Goal: Task Accomplishment & Management: Complete application form

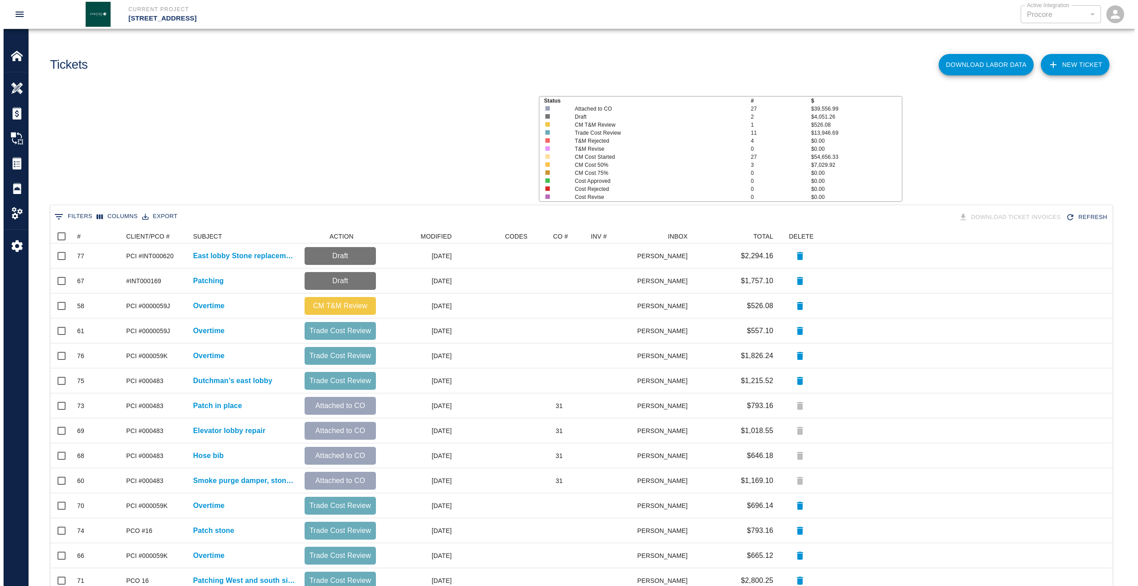
scroll to position [507, 1055]
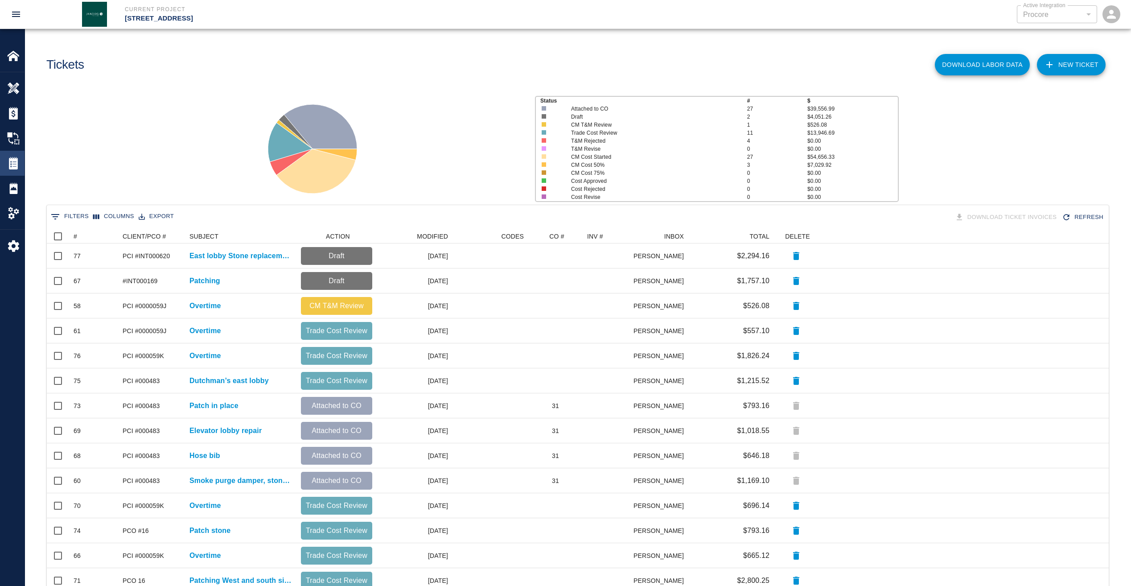
click at [10, 157] on div "Tickets" at bounding box center [12, 163] width 25 height 25
click at [11, 161] on img at bounding box center [13, 163] width 12 height 12
click at [12, 137] on img at bounding box center [13, 138] width 12 height 12
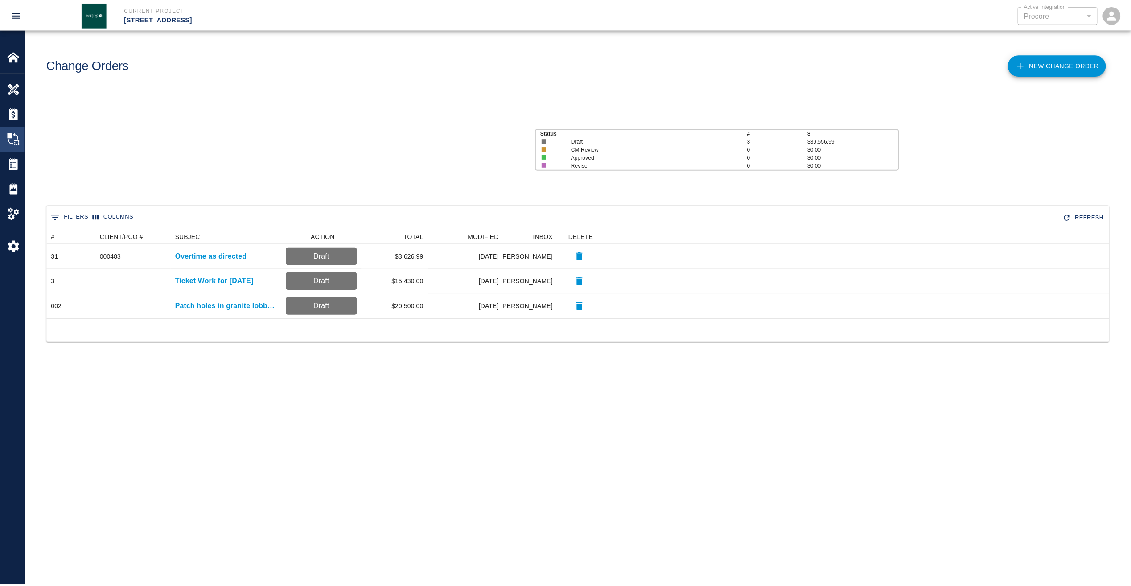
scroll to position [82, 1062]
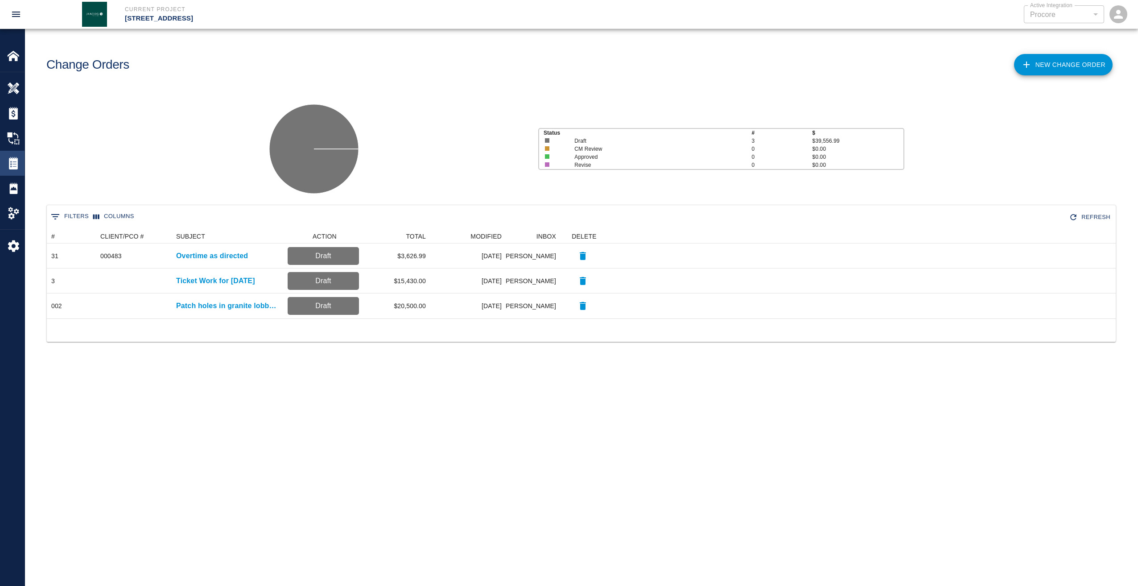
click at [16, 163] on img at bounding box center [13, 163] width 12 height 12
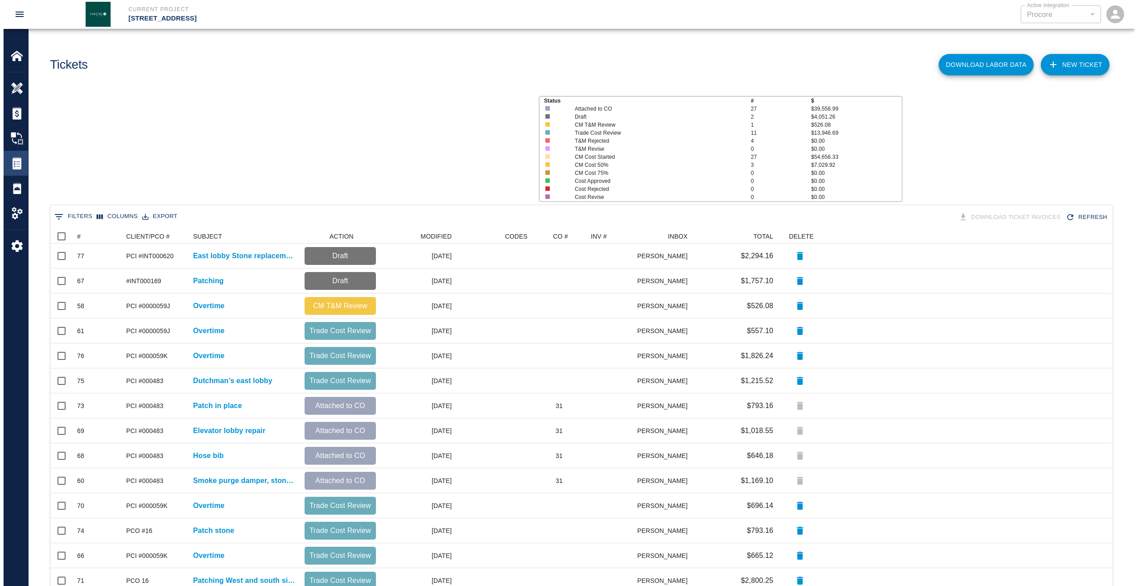
scroll to position [507, 1055]
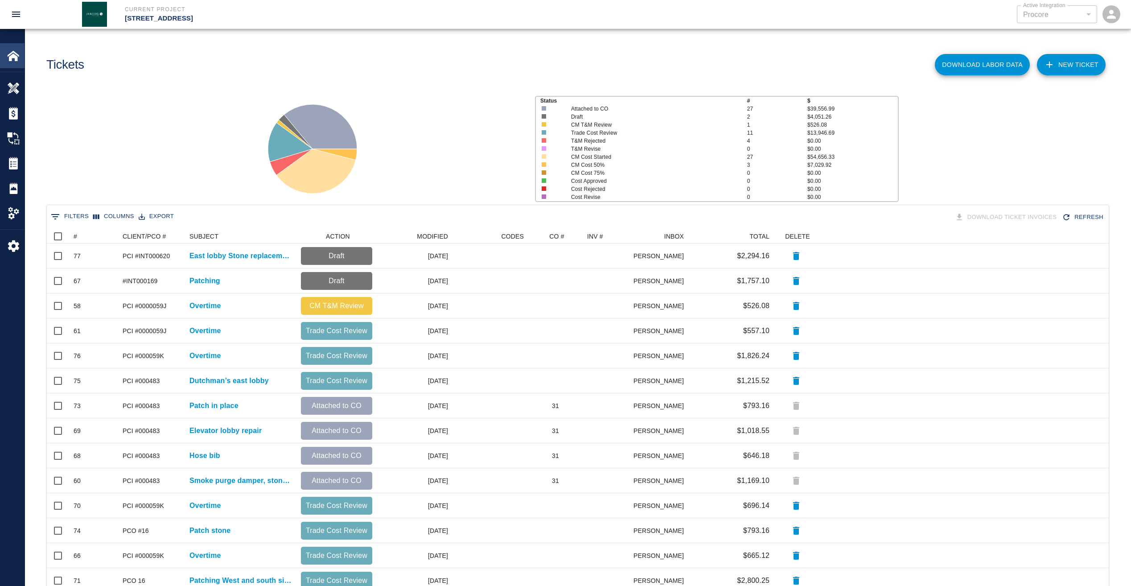
click at [16, 58] on img at bounding box center [13, 55] width 12 height 12
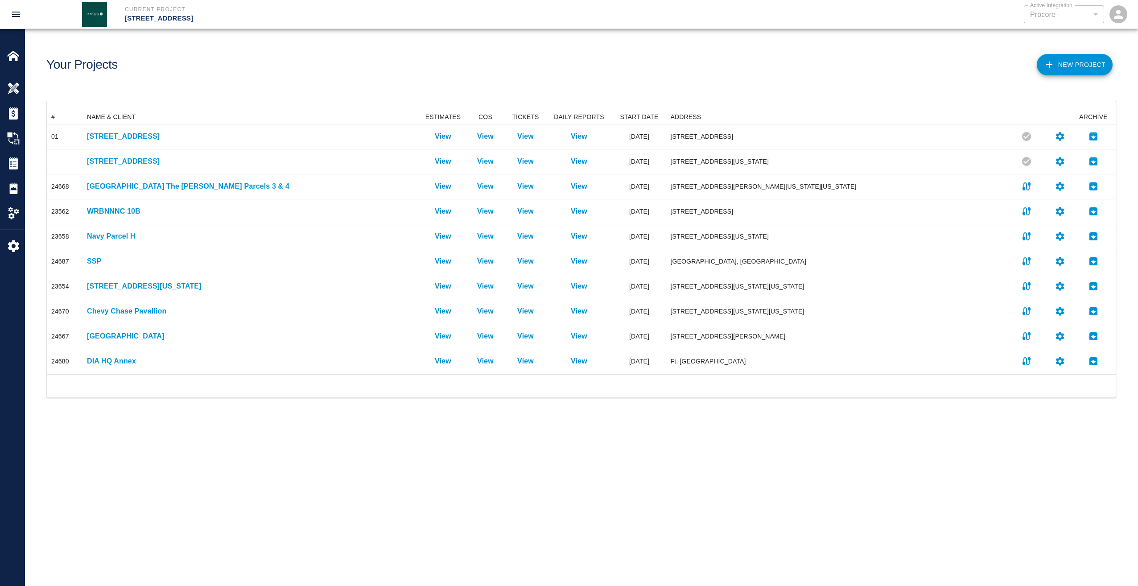
scroll to position [257, 1062]
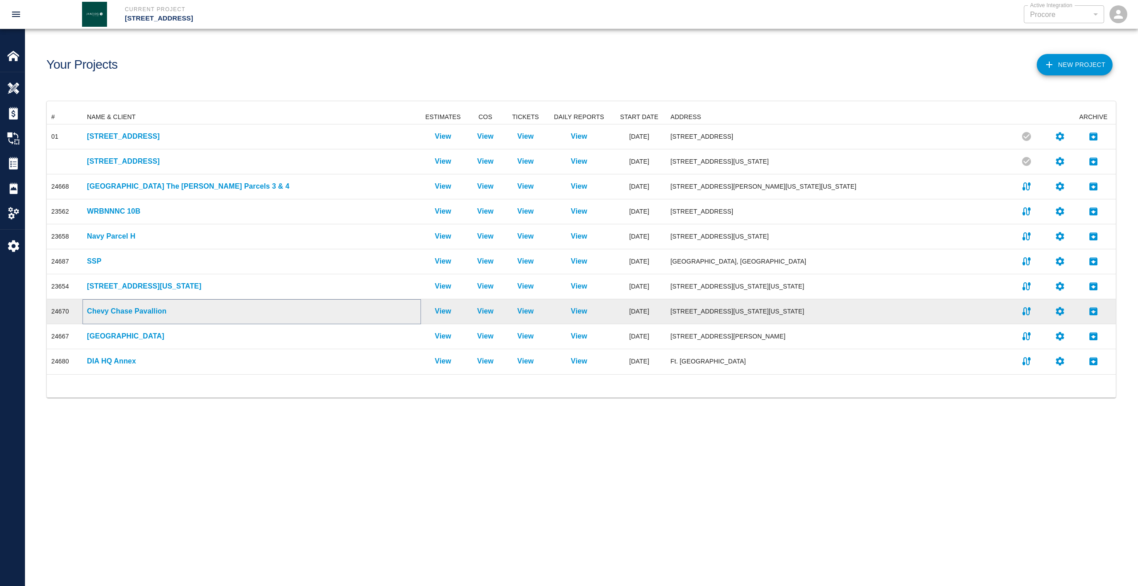
click at [116, 312] on p "Chevy Chase Pavallion" at bounding box center [252, 311] width 330 height 11
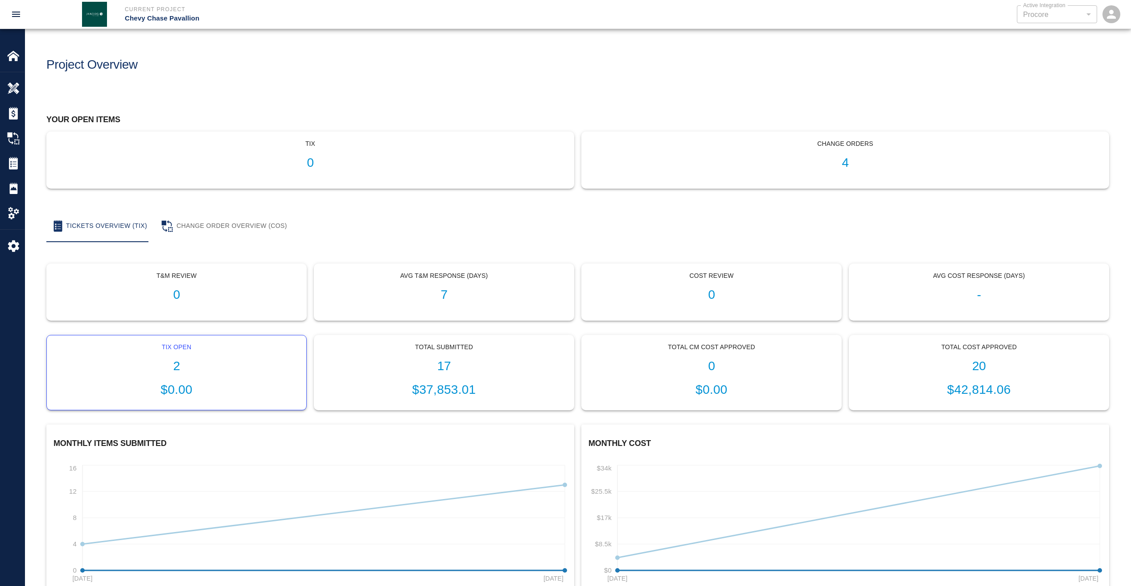
click at [178, 367] on h1 "2" at bounding box center [176, 366] width 245 height 15
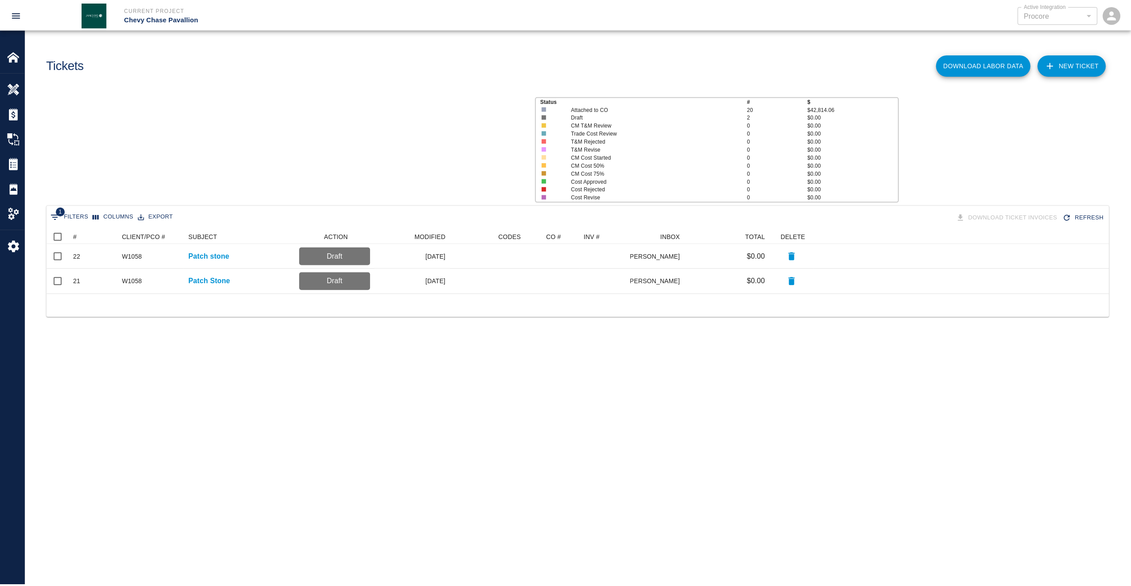
scroll to position [58, 1062]
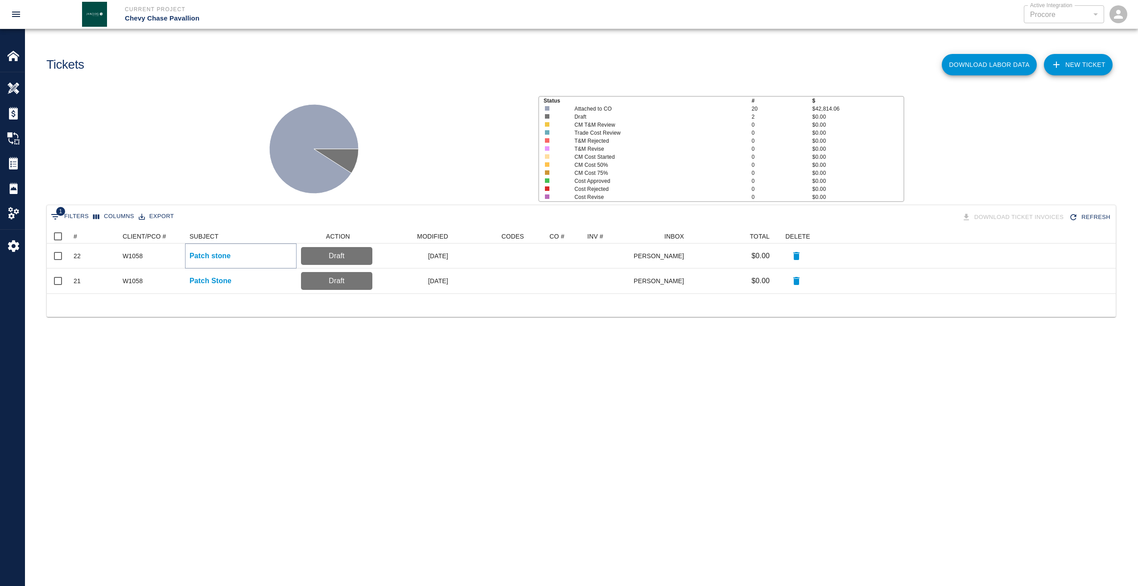
click at [198, 254] on p "Patch stone" at bounding box center [210, 256] width 41 height 11
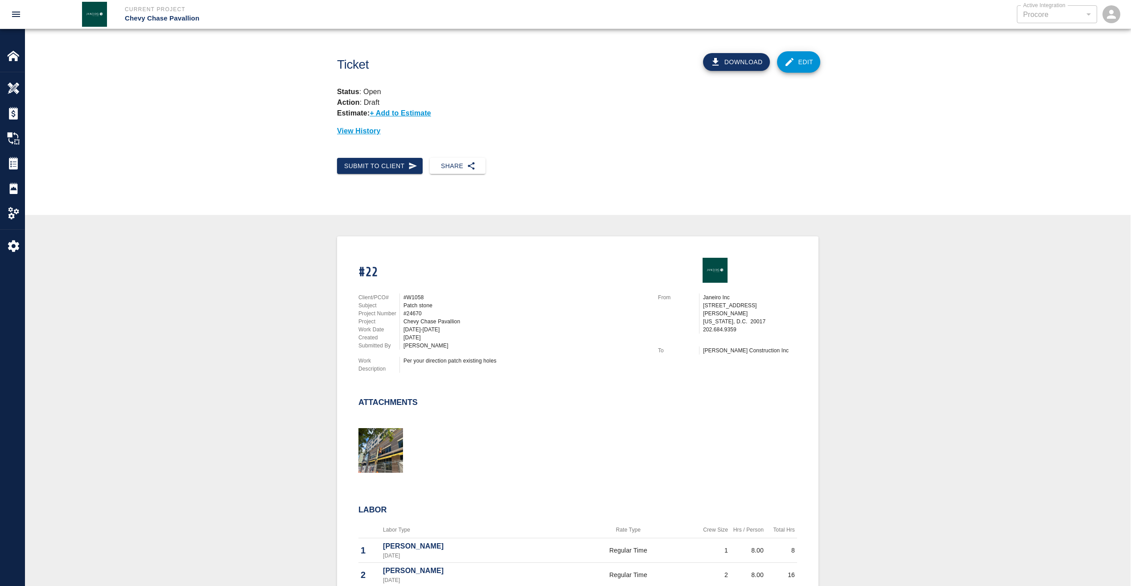
click at [814, 59] on link "Edit" at bounding box center [799, 61] width 44 height 21
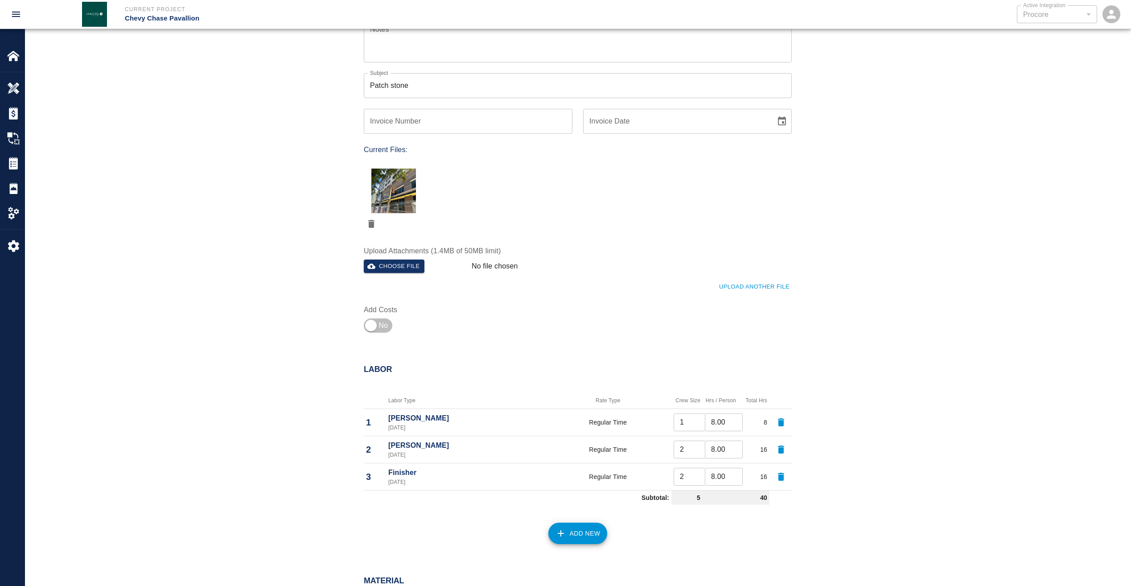
scroll to position [223, 0]
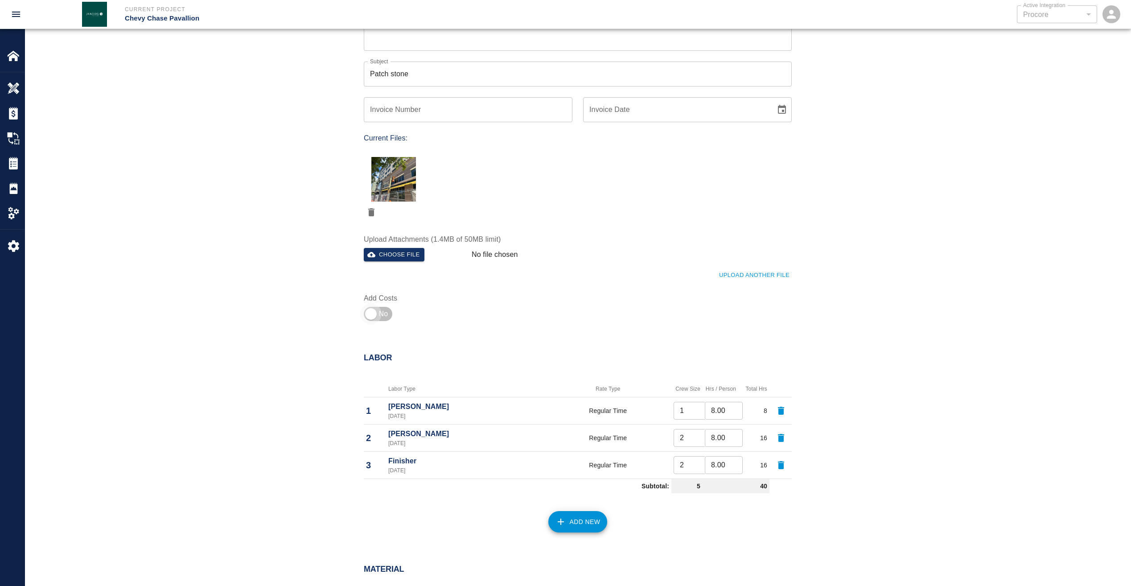
drag, startPoint x: 370, startPoint y: 316, endPoint x: 373, endPoint y: 326, distance: 11.1
click at [371, 316] on input "checkbox" at bounding box center [371, 313] width 64 height 21
checkbox input "true"
type input "1"
type input "2"
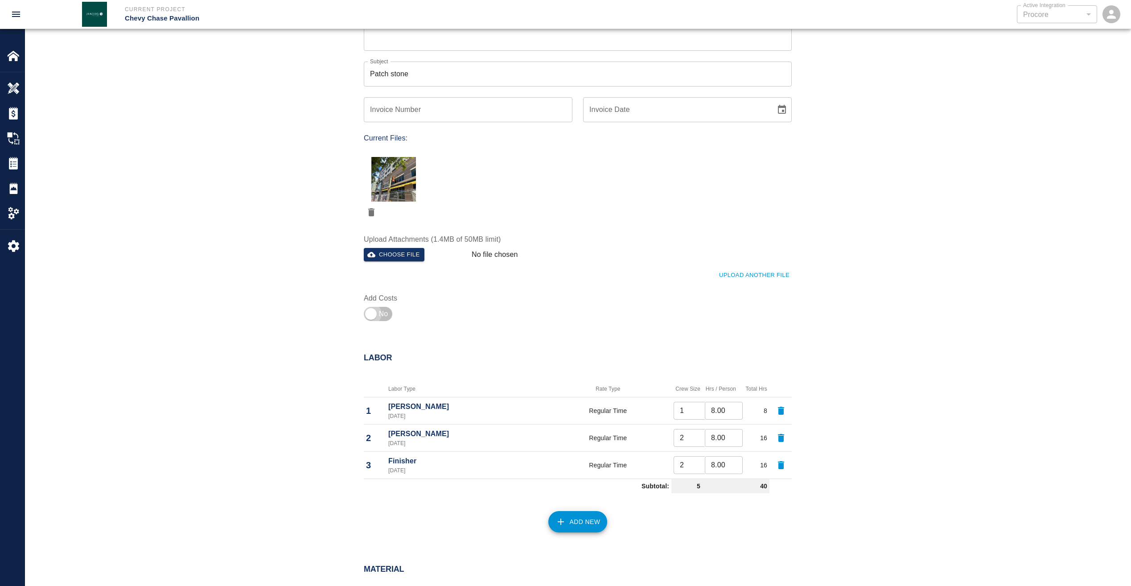
type input "2"
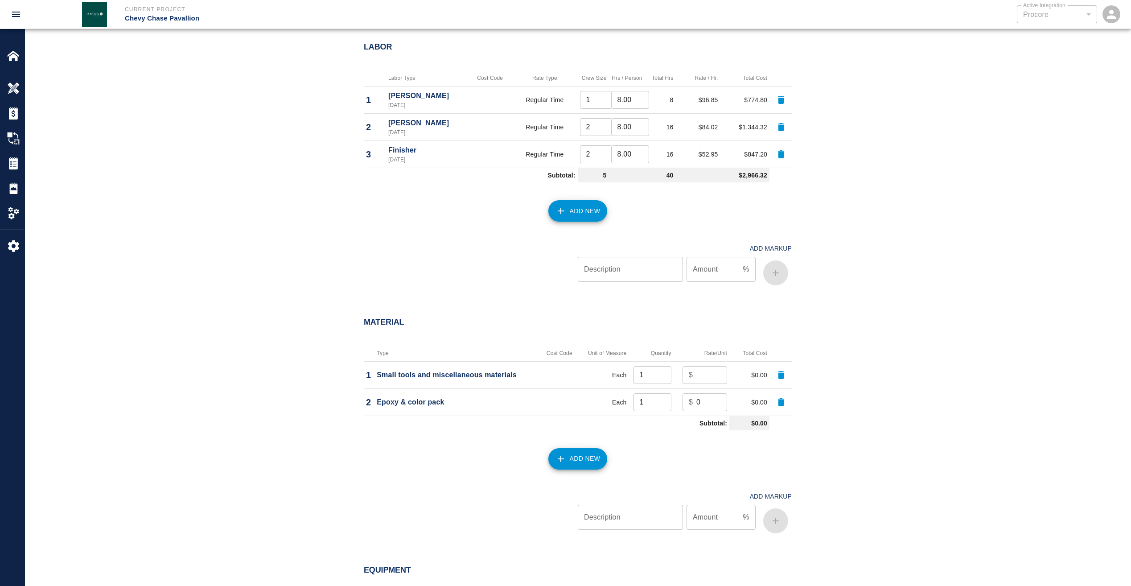
scroll to position [535, 0]
click at [701, 375] on input "number" at bounding box center [712, 374] width 31 height 18
type input "100"
click at [709, 400] on input "0" at bounding box center [712, 401] width 31 height 18
type input "50"
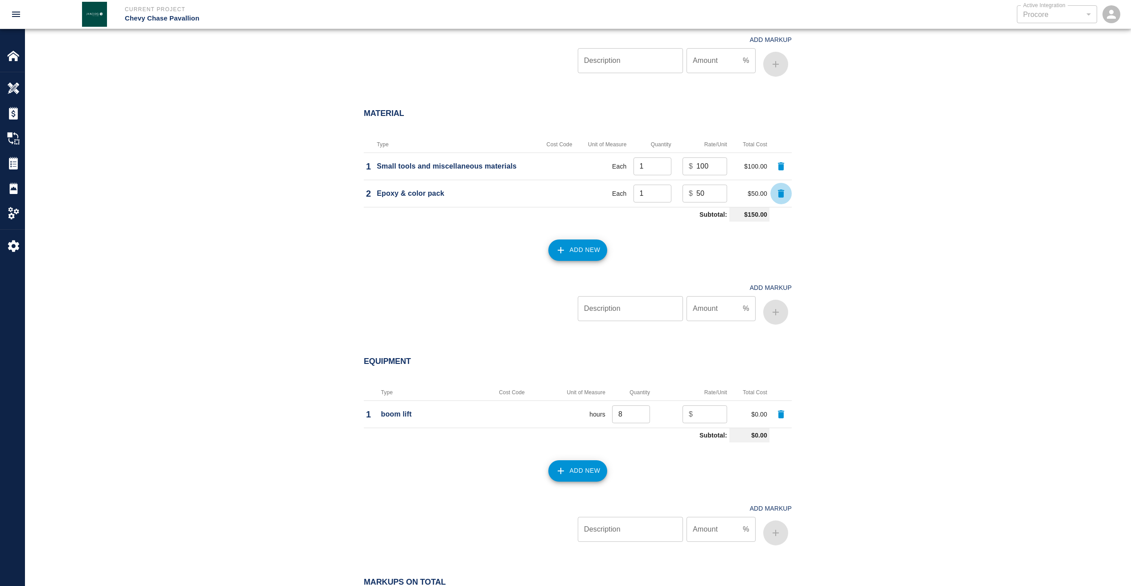
scroll to position [758, 0]
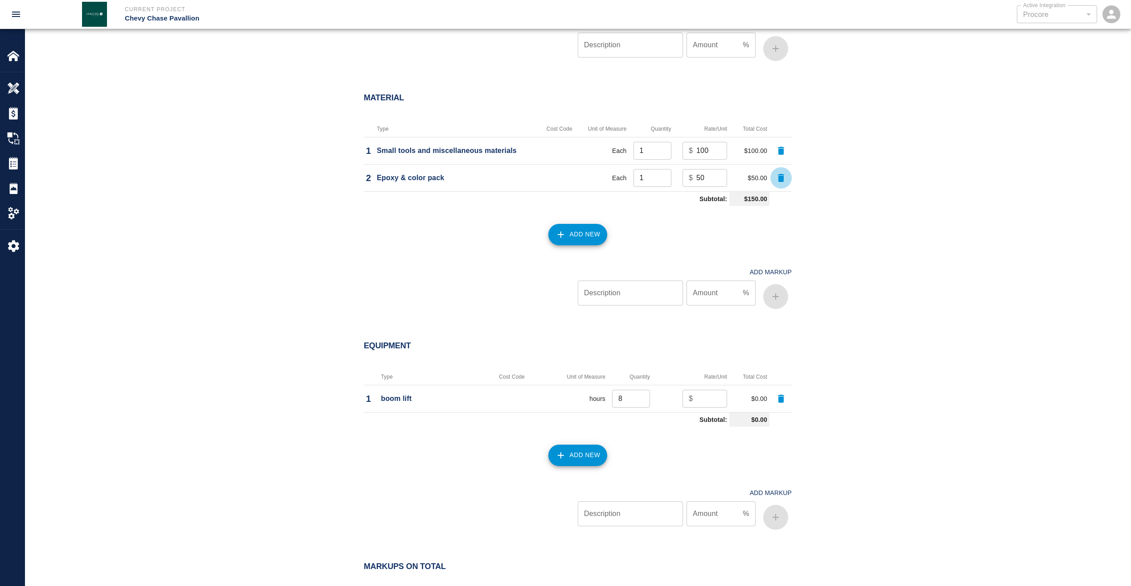
click at [698, 392] on input "number" at bounding box center [712, 399] width 31 height 18
type input "50"
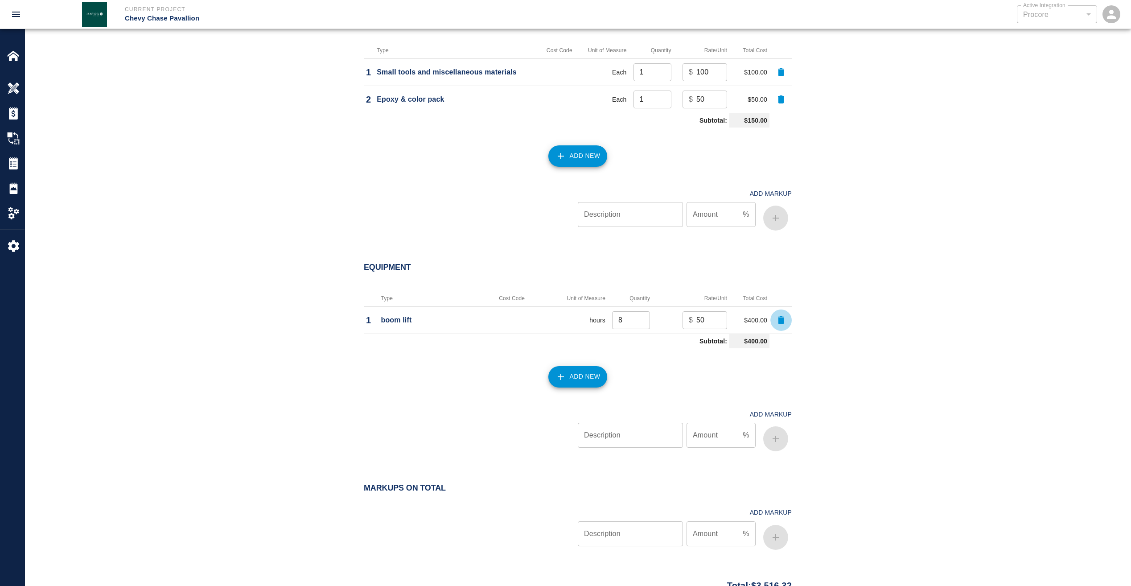
scroll to position [892, 0]
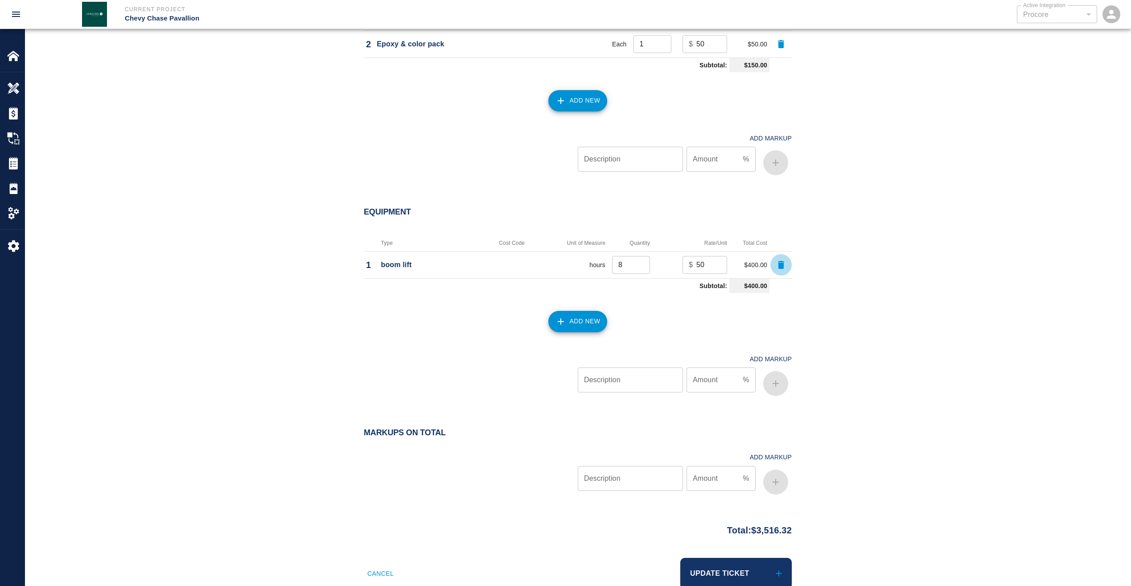
click at [633, 473] on input "Description" at bounding box center [630, 478] width 105 height 25
type input "Markup"
type input "15"
click at [774, 486] on icon "button" at bounding box center [776, 482] width 11 height 11
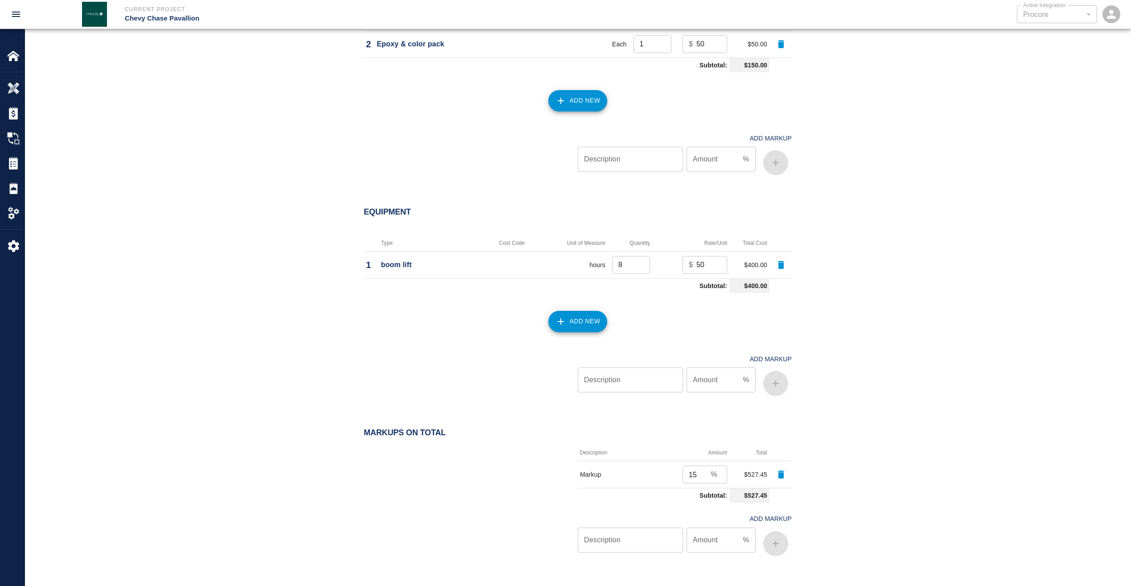
scroll to position [978, 0]
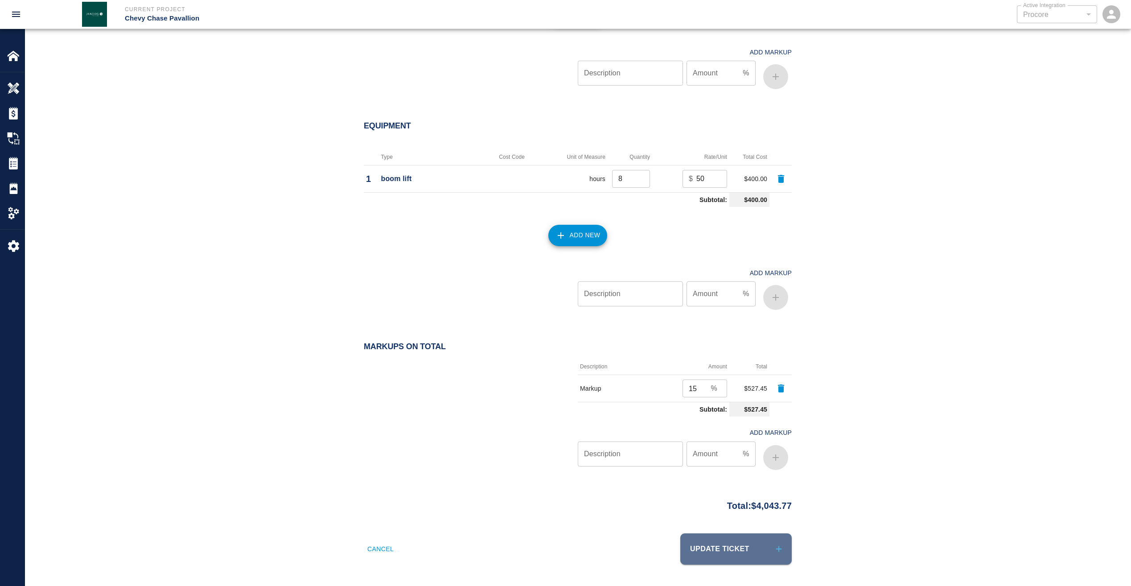
click at [737, 544] on button "Update Ticket" at bounding box center [735, 548] width 111 height 31
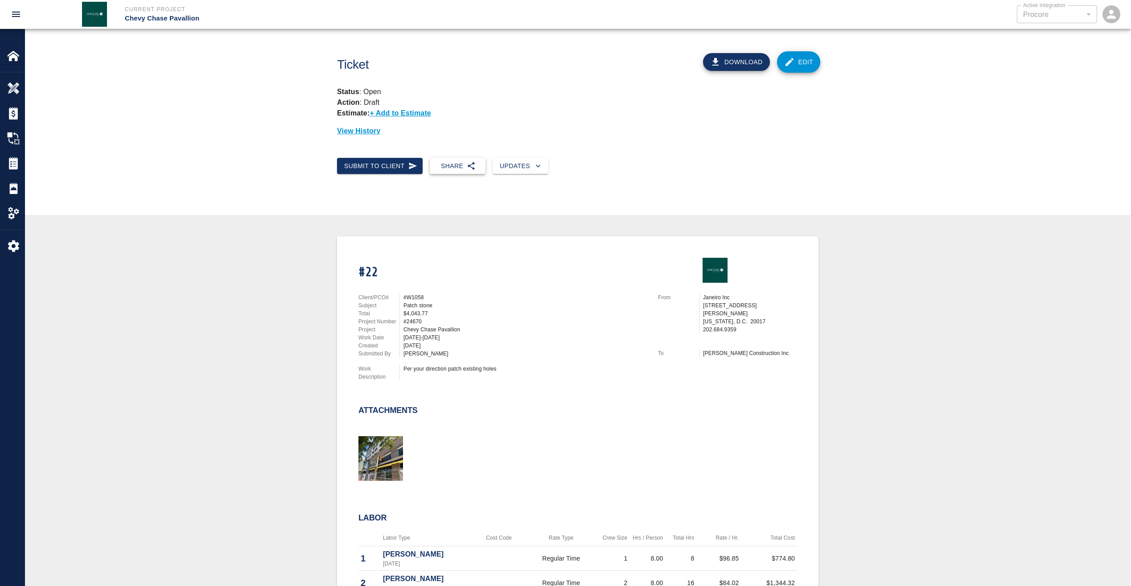
click at [460, 169] on button "Share" at bounding box center [458, 166] width 56 height 16
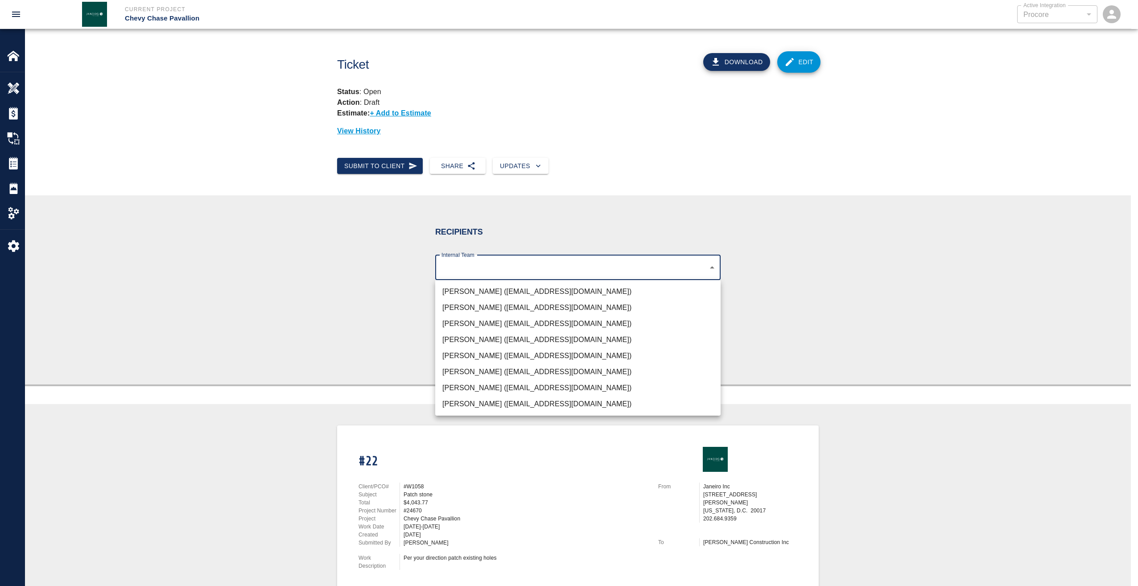
click at [499, 265] on body "Current Project Chevy Chase Pavallion Active Integration Procore 1 Active Integ…" at bounding box center [569, 293] width 1138 height 586
click at [480, 292] on li "[PERSON_NAME] ([EMAIL_ADDRESS][DOMAIN_NAME])" at bounding box center [577, 292] width 285 height 16
click at [473, 318] on li "[PERSON_NAME] ([EMAIL_ADDRESS][DOMAIN_NAME])" at bounding box center [577, 324] width 285 height 16
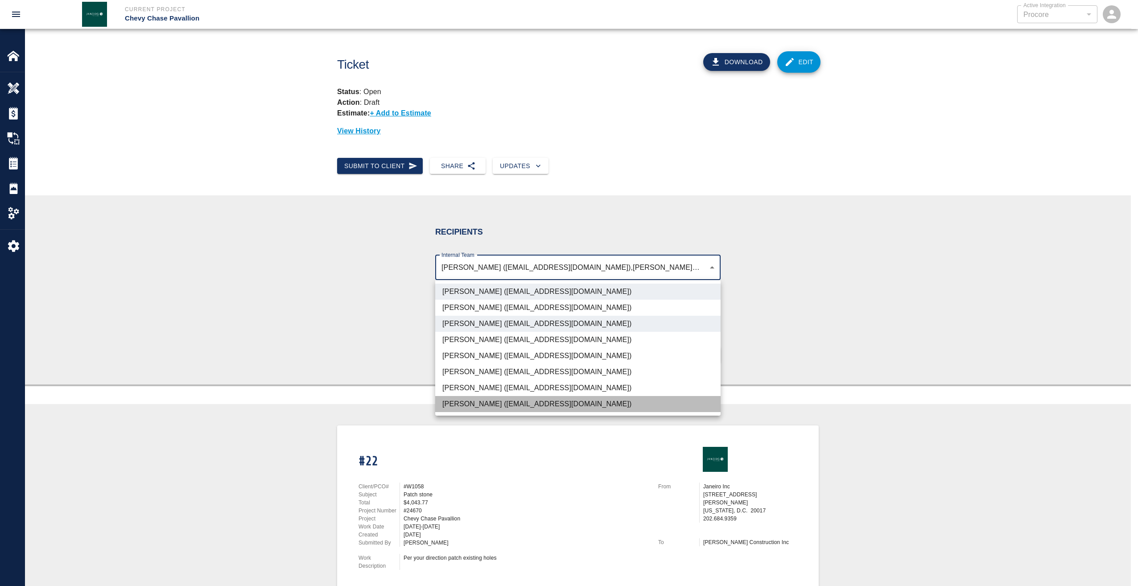
click at [466, 399] on li "[PERSON_NAME] ([EMAIL_ADDRESS][DOMAIN_NAME])" at bounding box center [577, 404] width 285 height 16
type input "d395756c-129e-49ba-988f-03bd9a731269,4738c551-be7f-4d44-ba86-0cff0c6cdd79,03123…"
click at [342, 239] on div at bounding box center [569, 293] width 1138 height 586
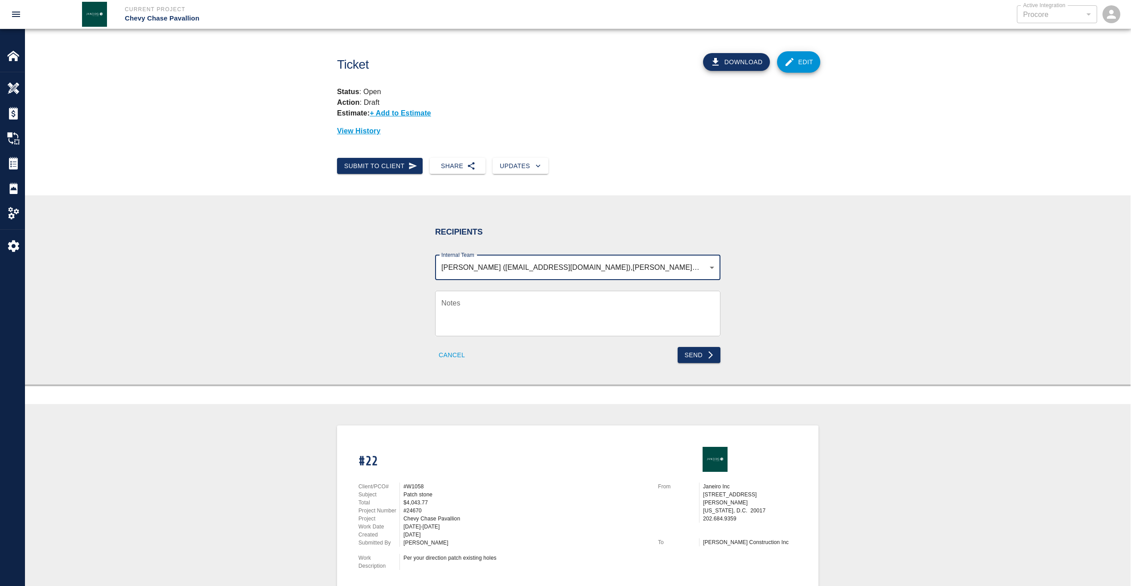
click at [697, 355] on button "Send" at bounding box center [699, 355] width 43 height 16
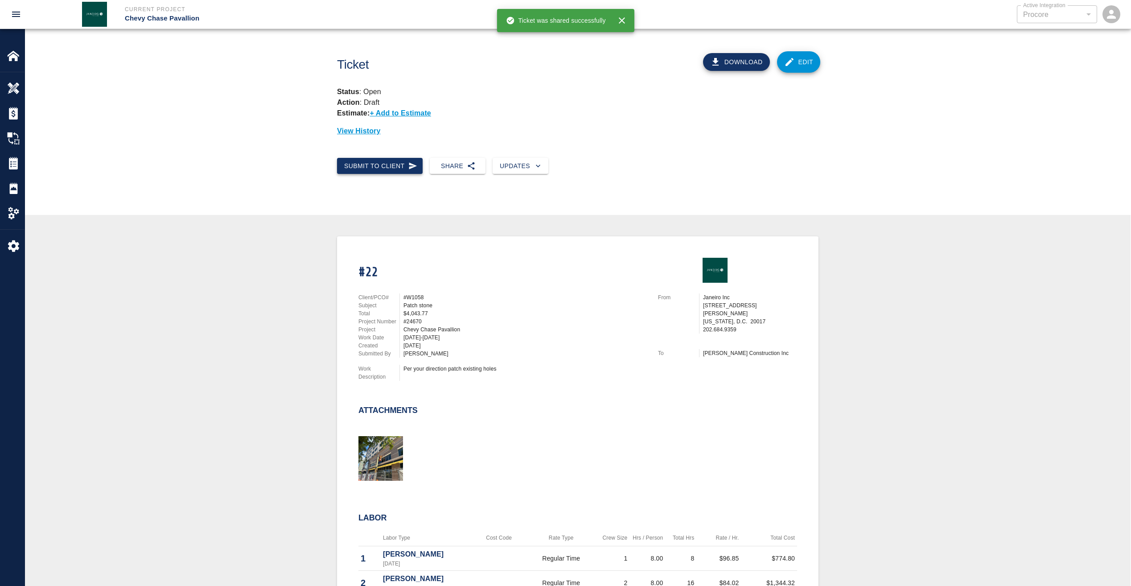
click at [393, 168] on button "Submit to Client" at bounding box center [380, 166] width 86 height 16
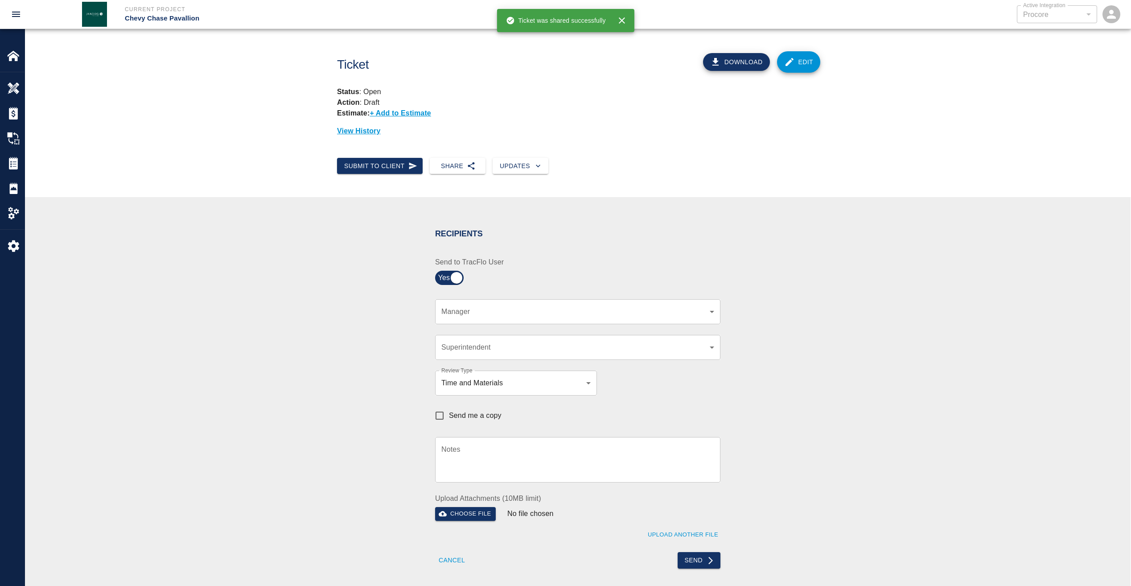
click at [504, 308] on body "Current Project Chevy Chase Pavallion Active Integration Procore 1 Active Integ…" at bounding box center [565, 293] width 1131 height 586
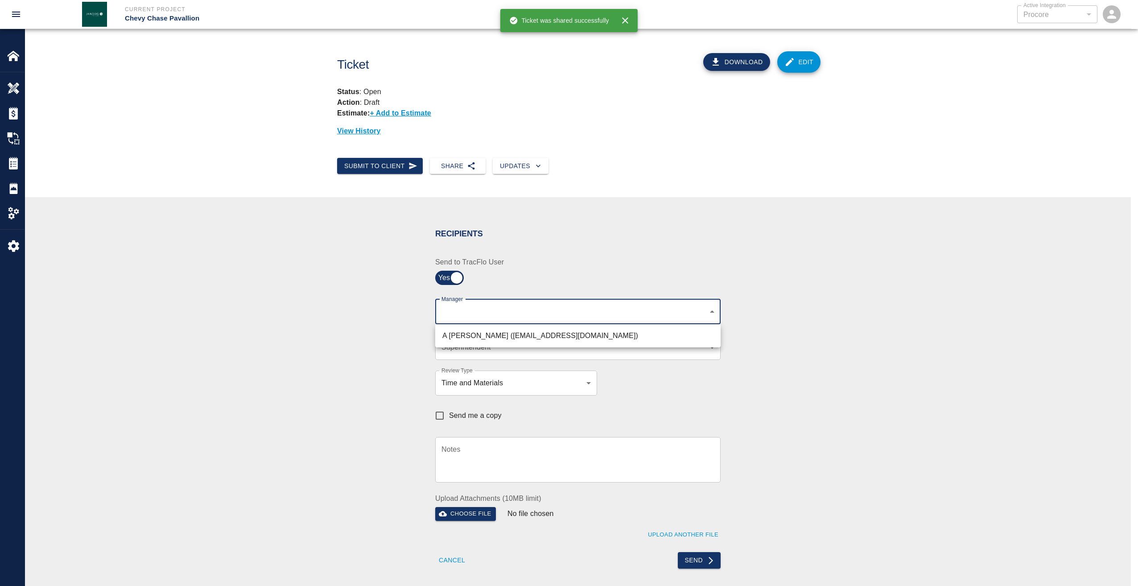
drag, startPoint x: 507, startPoint y: 332, endPoint x: 514, endPoint y: 333, distance: 6.4
click at [508, 332] on li "A [PERSON_NAME] ([EMAIL_ADDRESS][DOMAIN_NAME])" at bounding box center [577, 336] width 285 height 16
type input "9bffa239-15ce-4edf-bf52-fac04538929a"
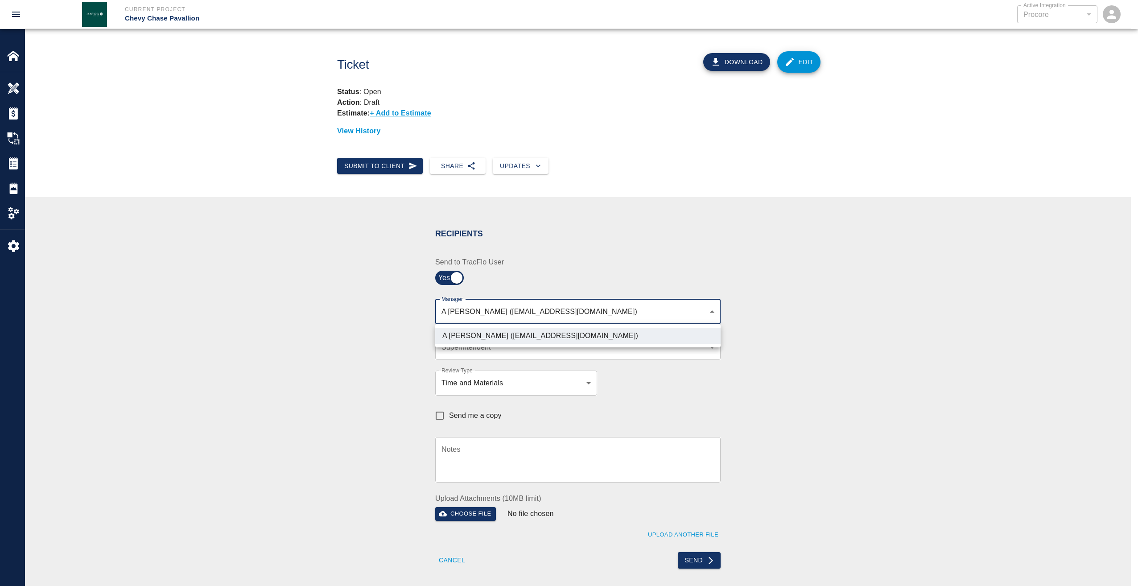
drag, startPoint x: 633, startPoint y: 361, endPoint x: 659, endPoint y: 366, distance: 26.8
click at [636, 361] on div at bounding box center [569, 293] width 1138 height 586
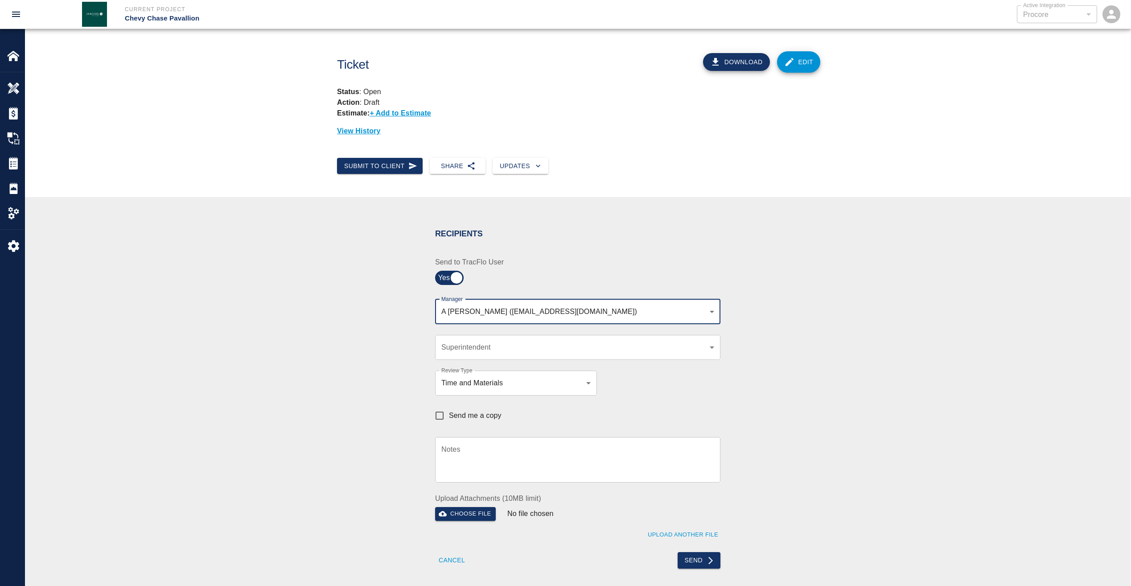
click at [652, 353] on div "​ Superintendent" at bounding box center [577, 347] width 285 height 25
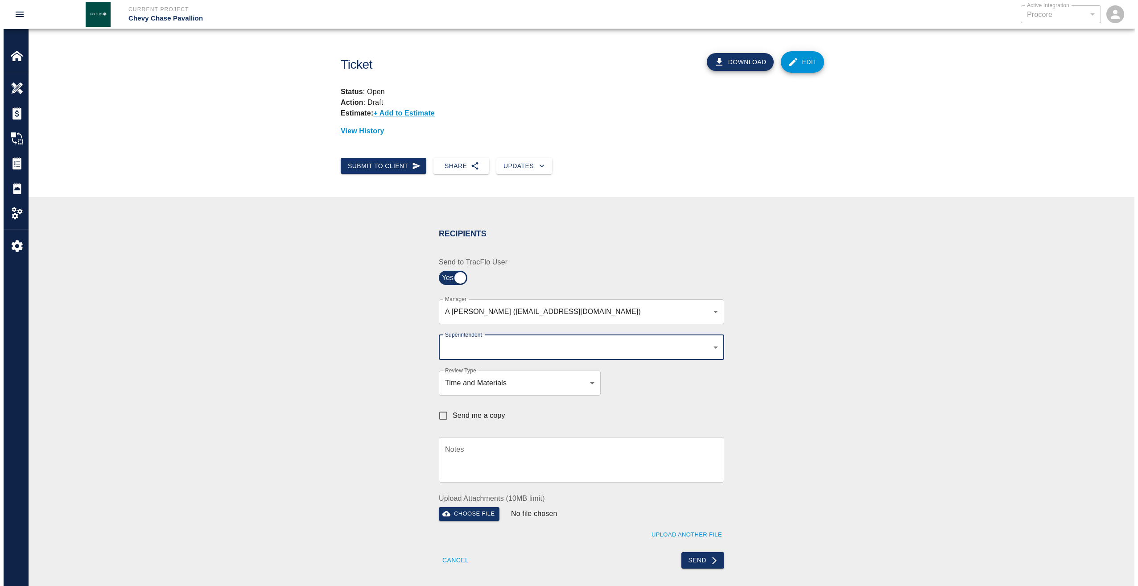
click at [564, 345] on body "Current Project Chevy Chase Pavallion Active Integration Procore 1 Active Integ…" at bounding box center [565, 293] width 1131 height 586
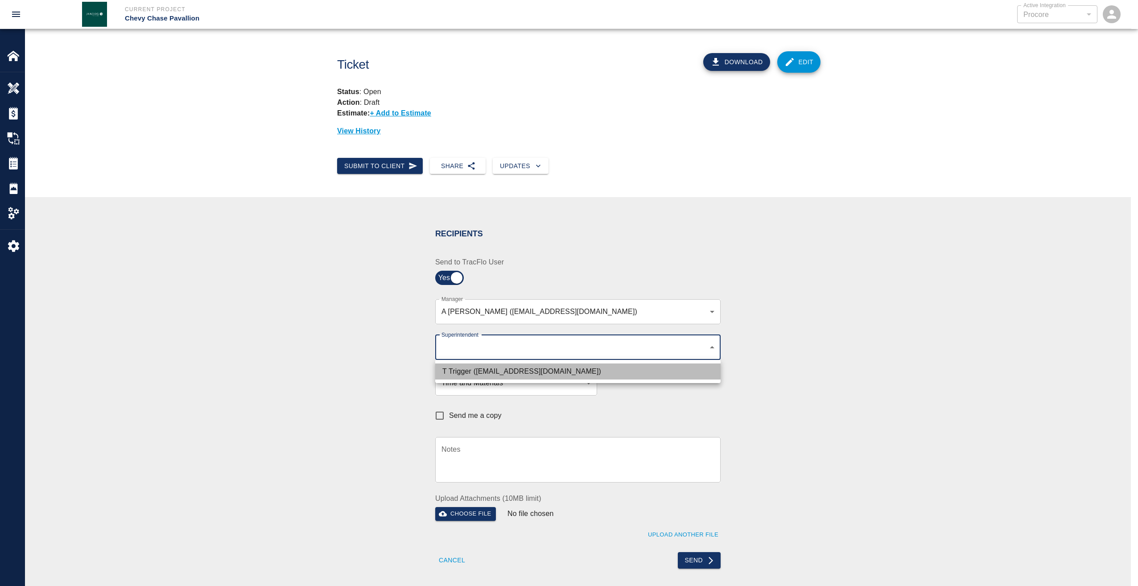
click at [583, 370] on li "T Trigger ([EMAIL_ADDRESS][DOMAIN_NAME])" at bounding box center [577, 371] width 285 height 16
type input "b74f133e-1e2f-49a5-b092-b475d5c6f6c3"
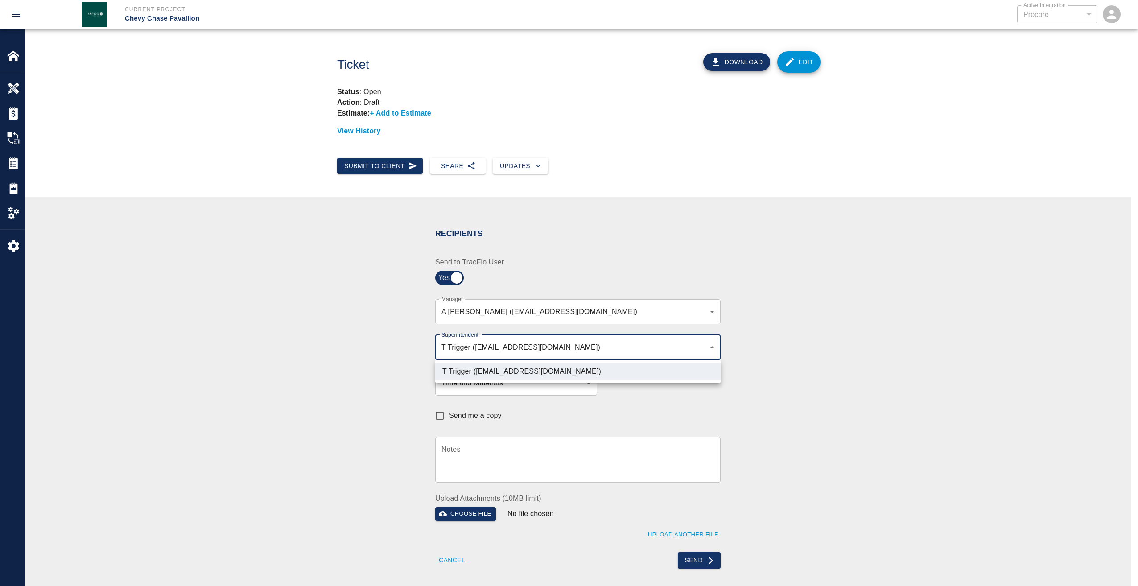
drag, startPoint x: 841, startPoint y: 380, endPoint x: 779, endPoint y: 391, distance: 63.4
click at [841, 380] on div at bounding box center [569, 293] width 1138 height 586
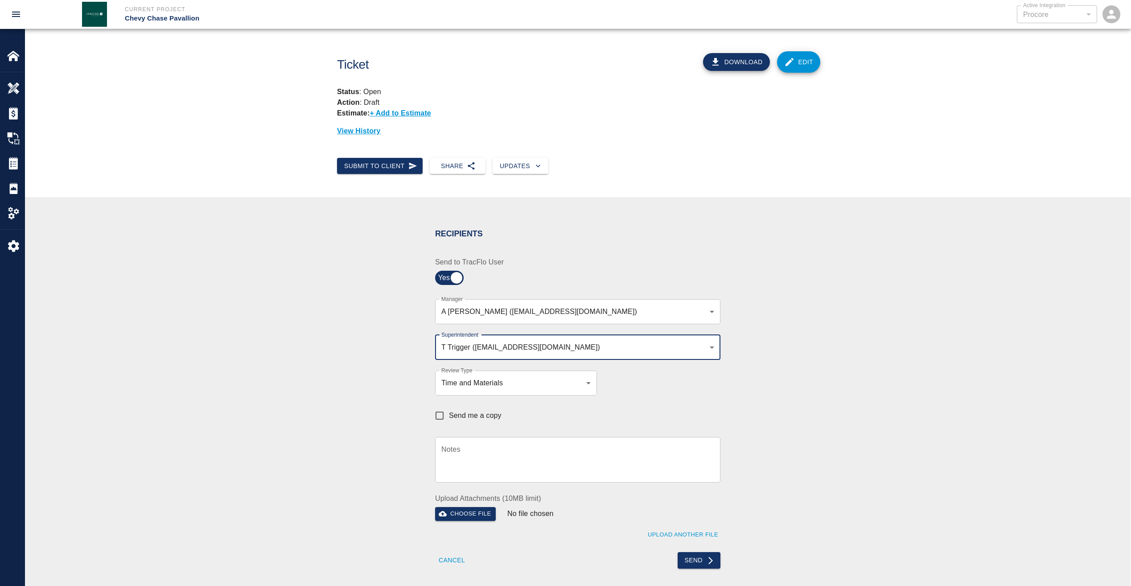
click at [446, 411] on input "Send me a copy" at bounding box center [439, 415] width 19 height 19
checkbox input "true"
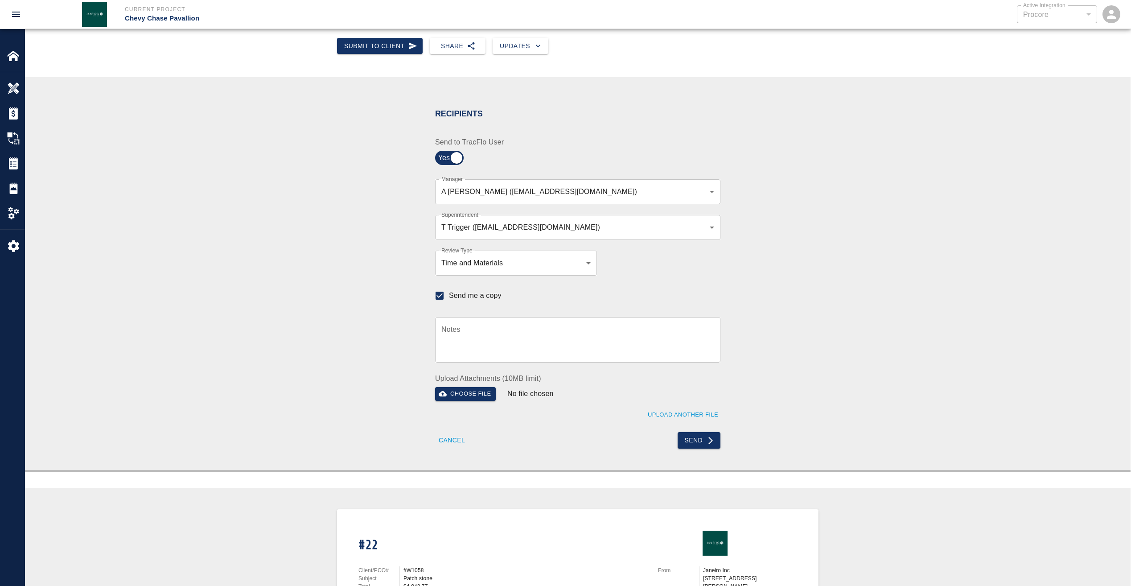
scroll to position [178, 0]
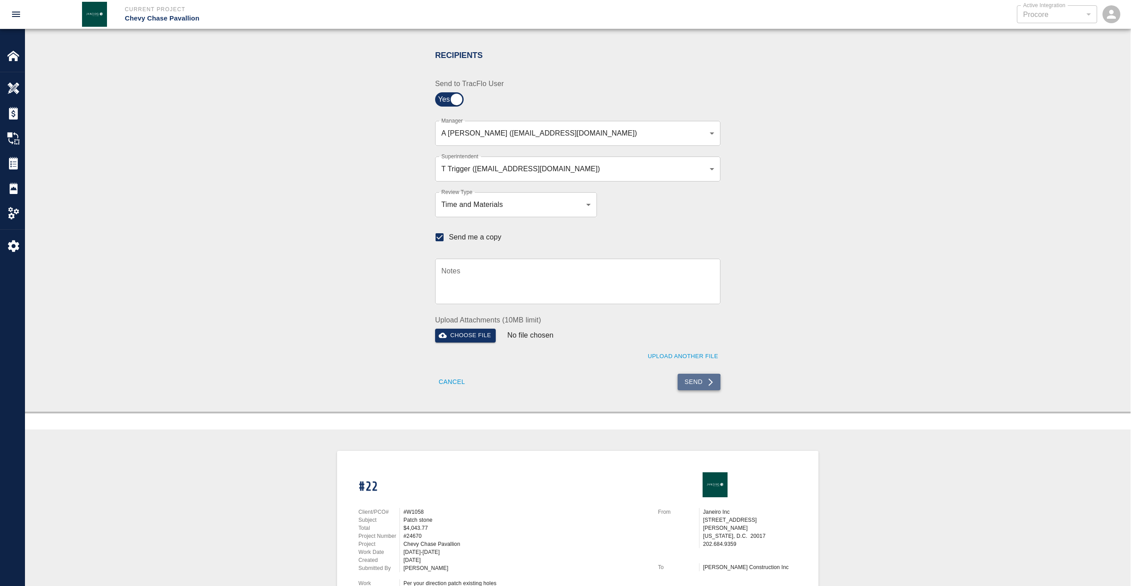
click at [696, 383] on button "Send" at bounding box center [699, 382] width 43 height 16
checkbox input "false"
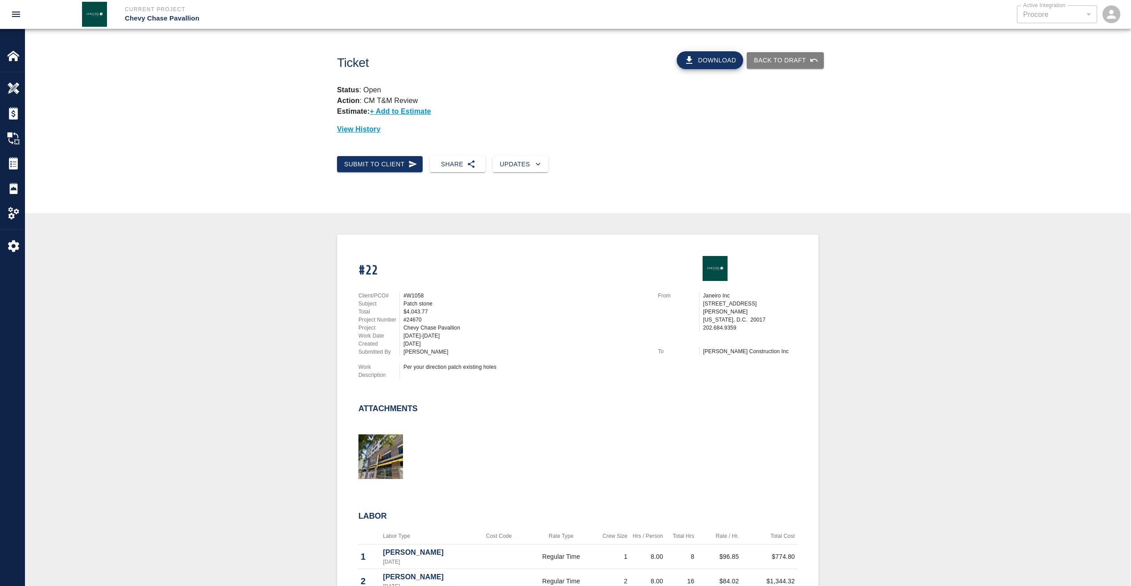
scroll to position [0, 0]
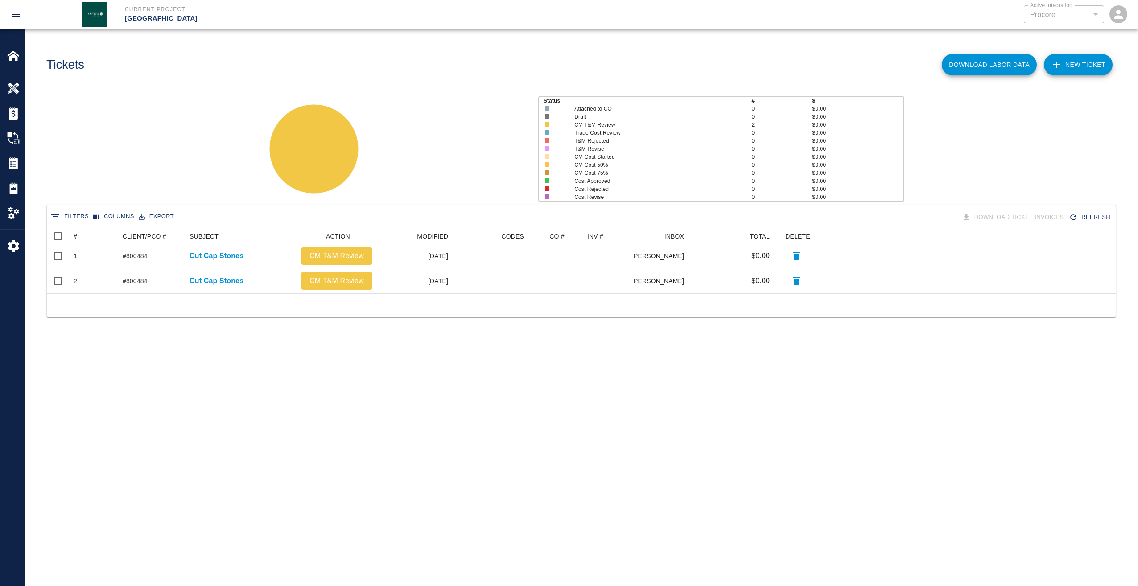
scroll to position [58, 1062]
click at [18, 55] on img at bounding box center [13, 55] width 12 height 12
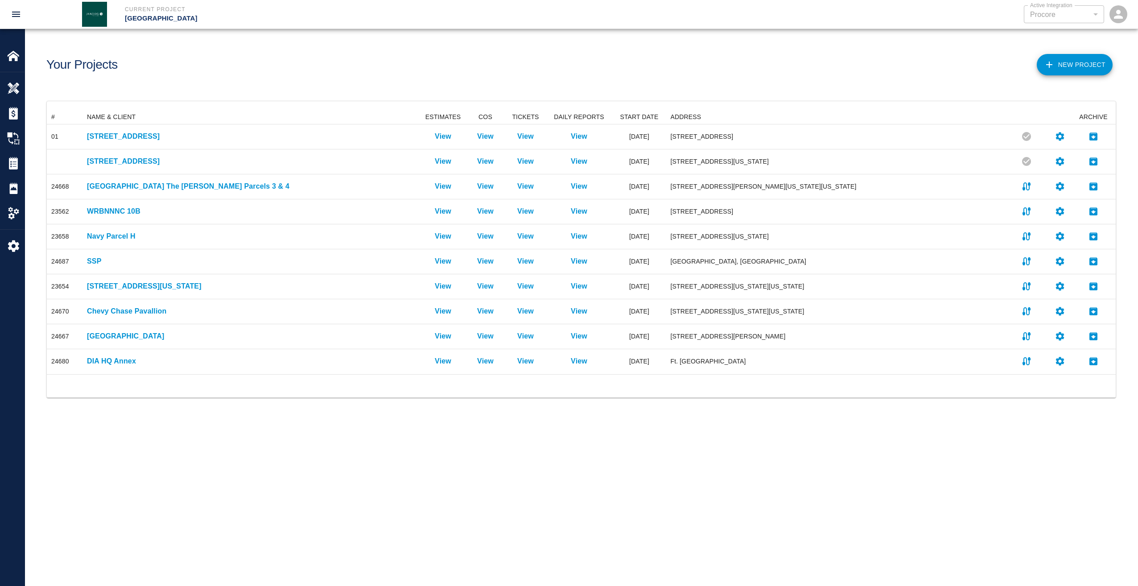
scroll to position [257, 1062]
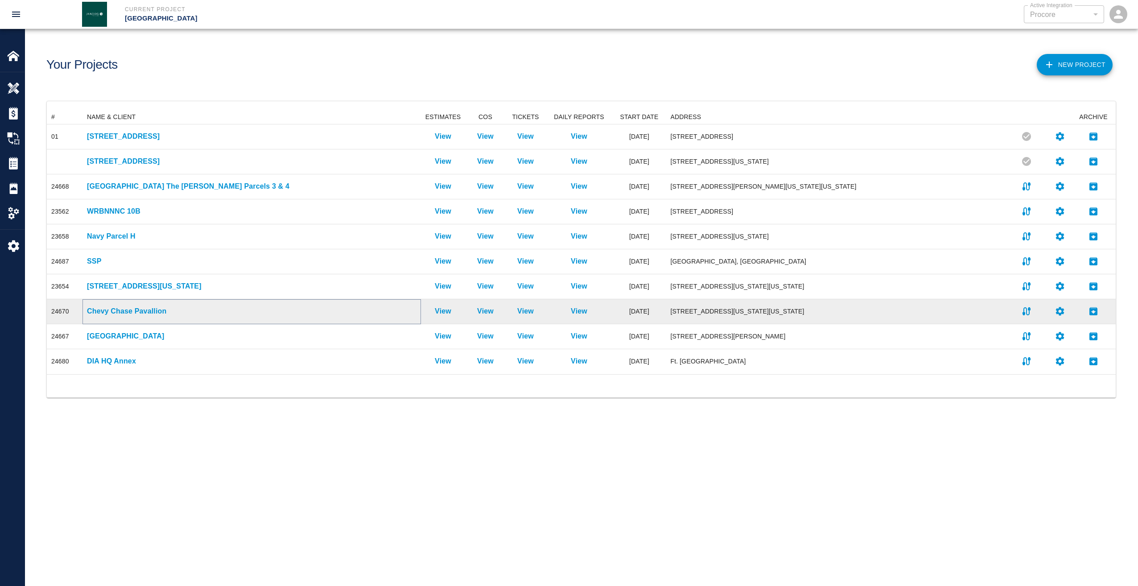
click at [106, 309] on p "Chevy Chase Pavallion" at bounding box center [252, 311] width 330 height 11
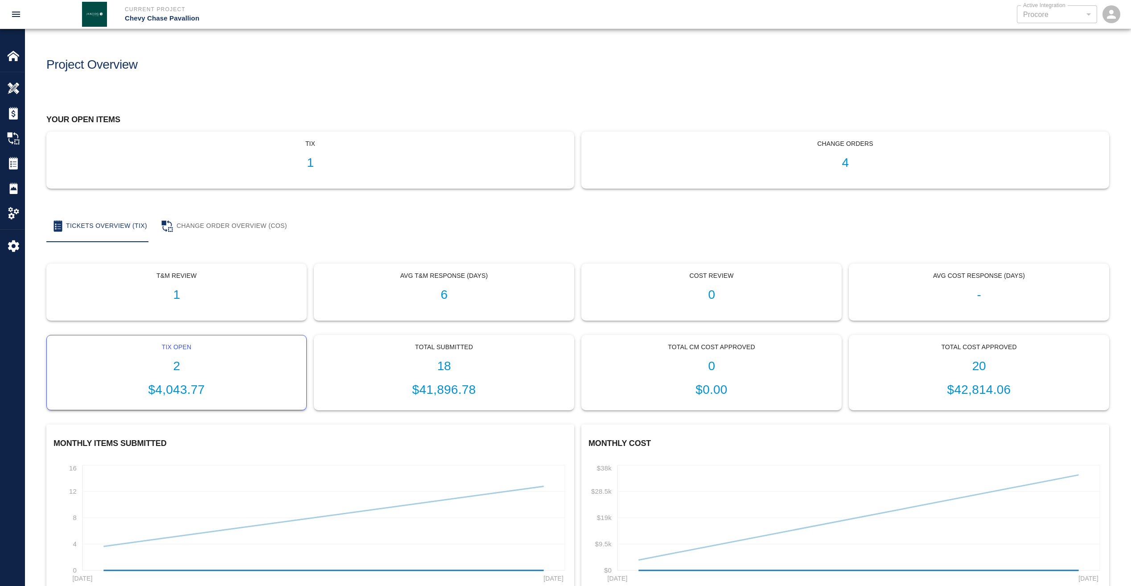
click at [177, 363] on h1 "2" at bounding box center [176, 366] width 245 height 15
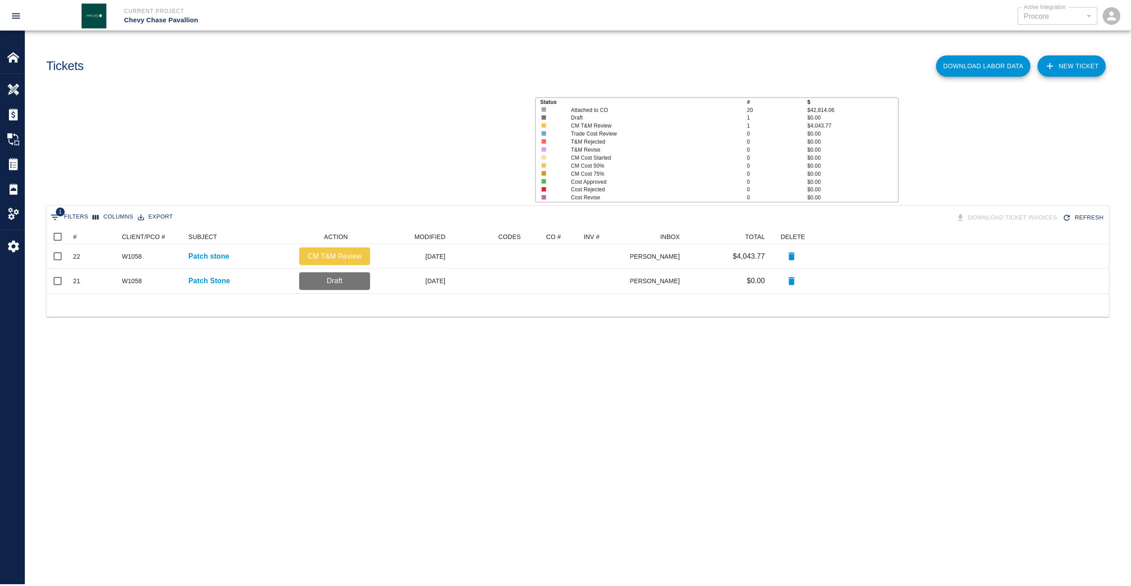
scroll to position [58, 1062]
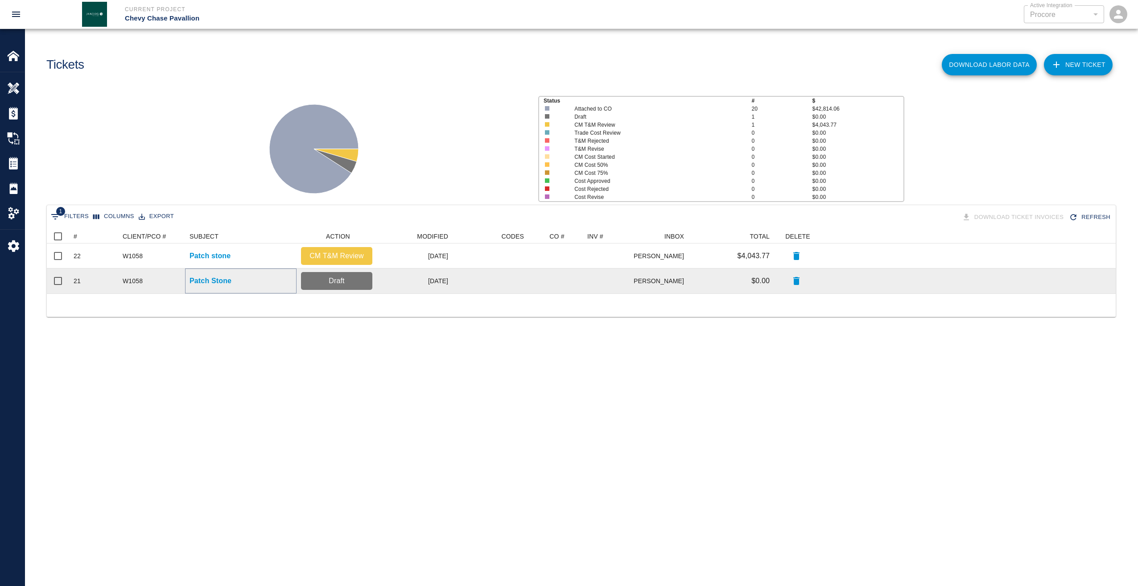
click at [205, 279] on p "Patch Stone" at bounding box center [211, 281] width 42 height 11
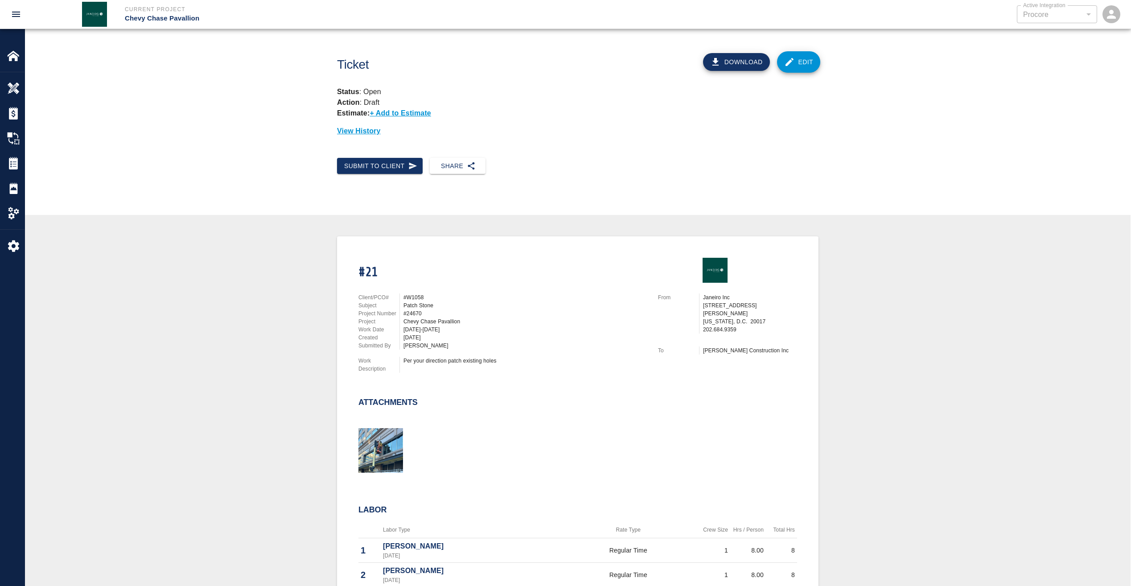
click at [804, 65] on link "Edit" at bounding box center [799, 61] width 44 height 21
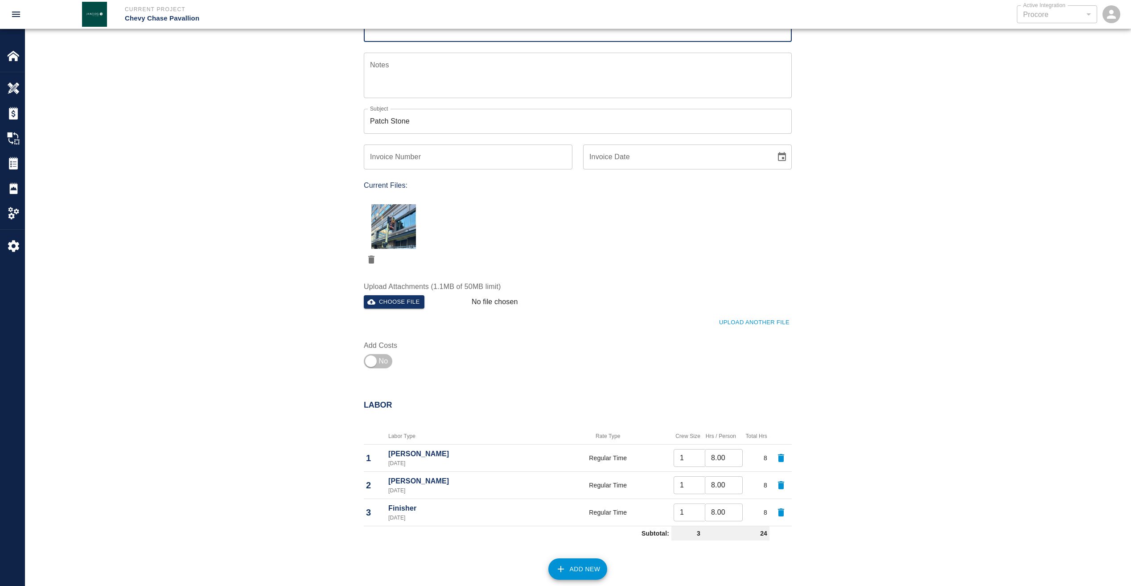
scroll to position [178, 0]
click at [382, 358] on input "checkbox" at bounding box center [371, 358] width 64 height 21
checkbox input "true"
type input "1"
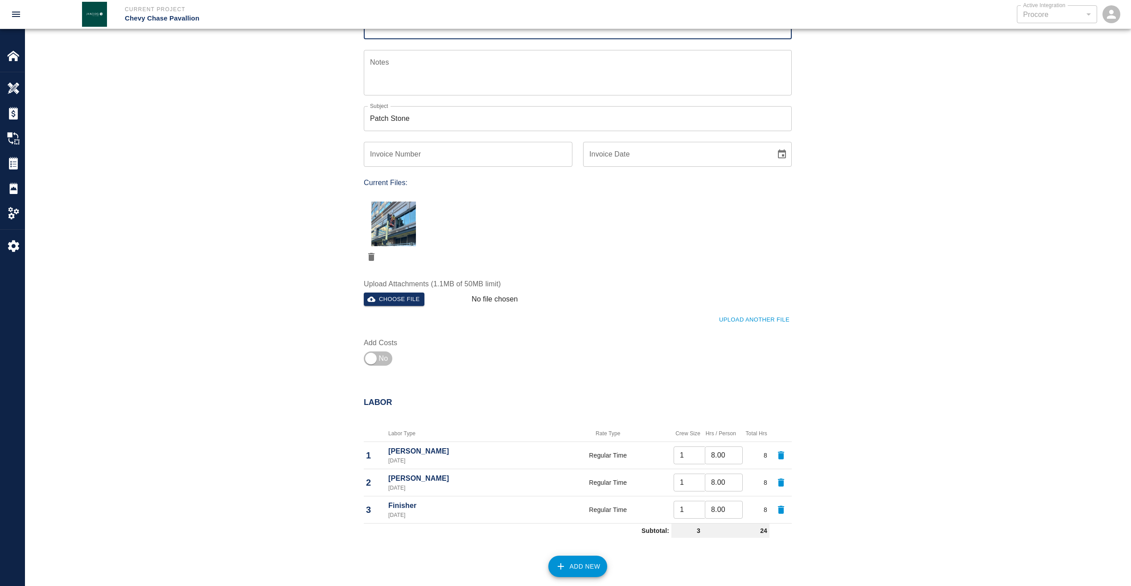
type input "1"
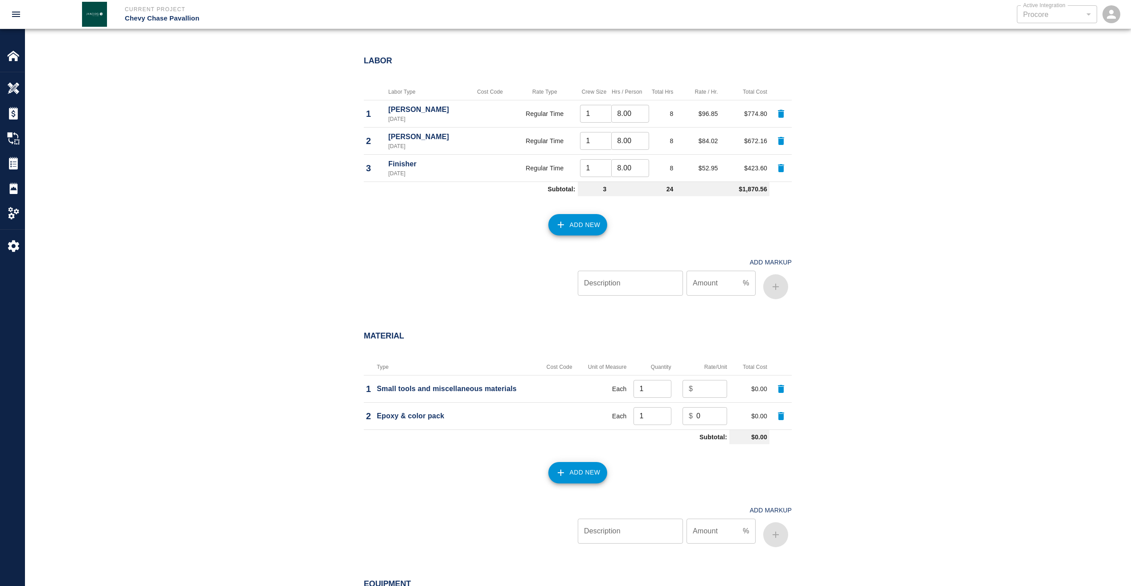
scroll to position [535, 0]
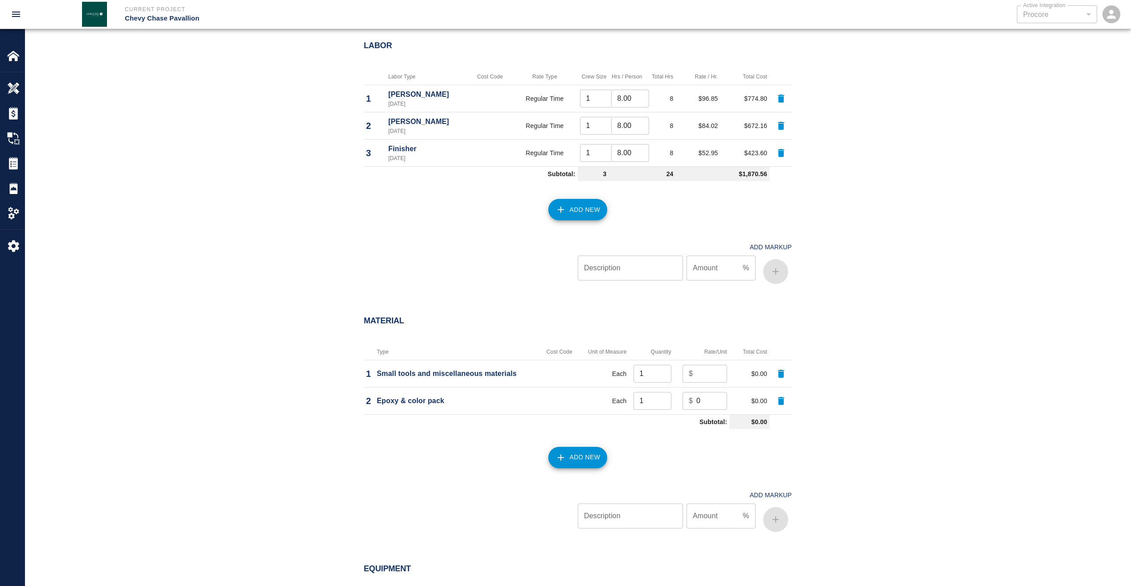
click at [706, 374] on input "number" at bounding box center [712, 374] width 31 height 18
type input "100"
type input "50"
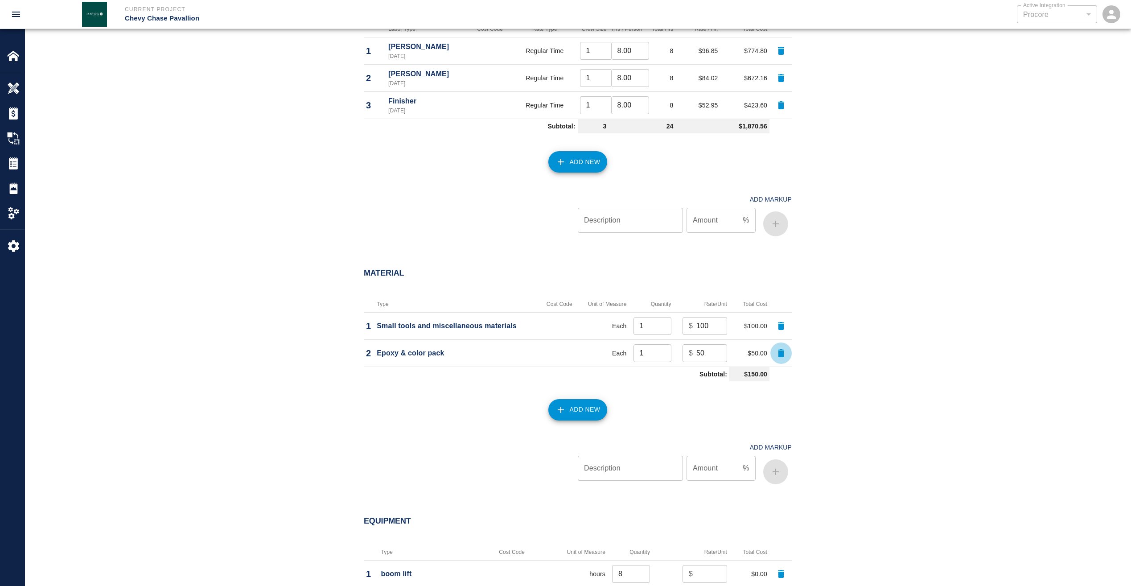
scroll to position [713, 0]
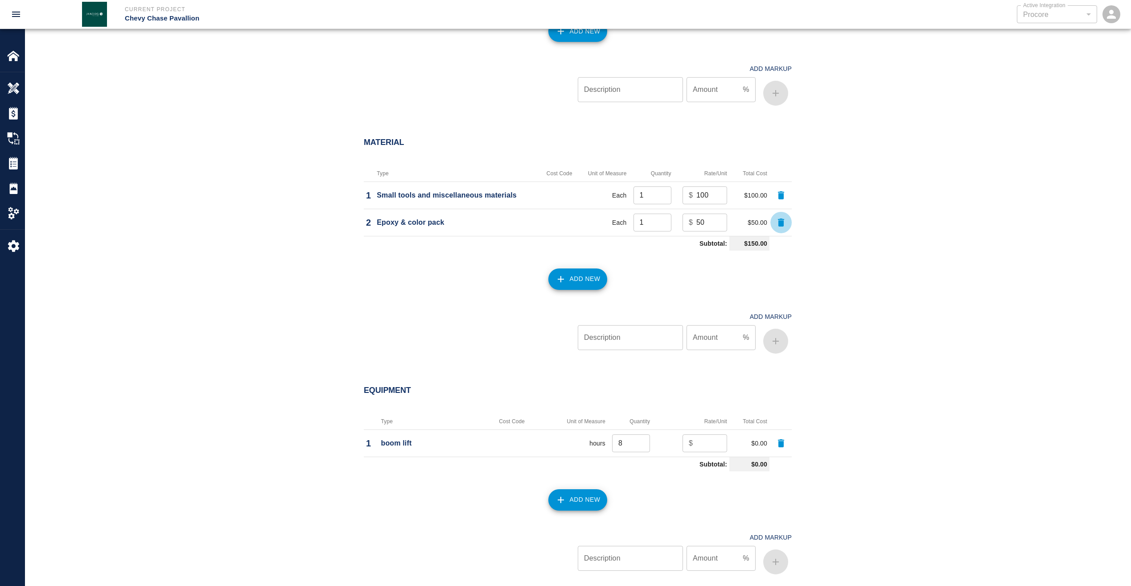
click at [703, 439] on input "number" at bounding box center [712, 443] width 31 height 18
type input "50"
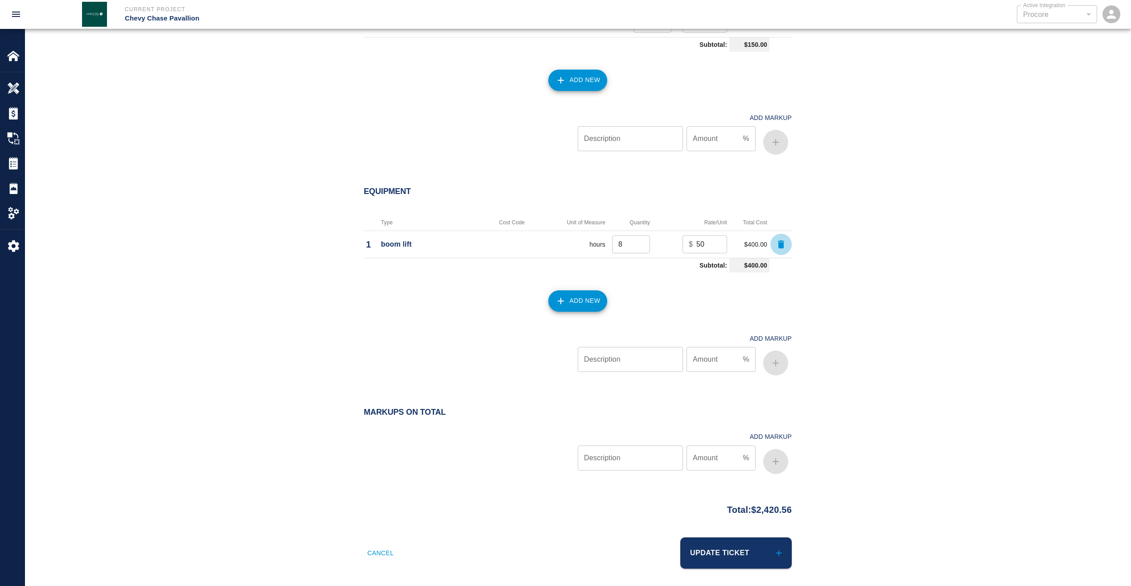
scroll to position [916, 0]
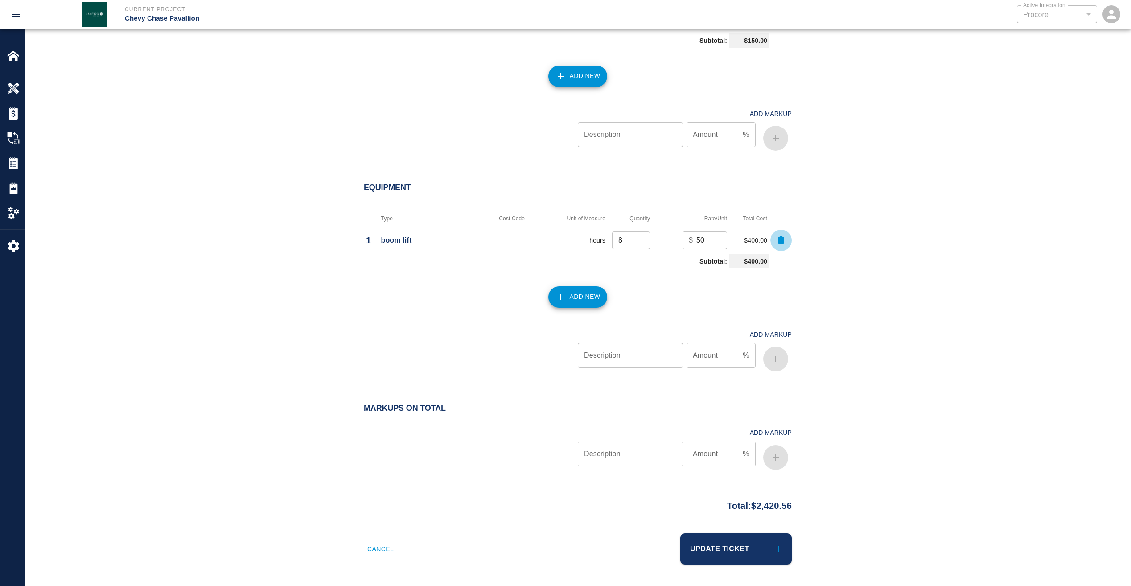
click at [608, 448] on div "Description Description" at bounding box center [630, 453] width 105 height 25
type input "Markup"
type input "15"
click at [773, 460] on icon "button" at bounding box center [776, 457] width 11 height 11
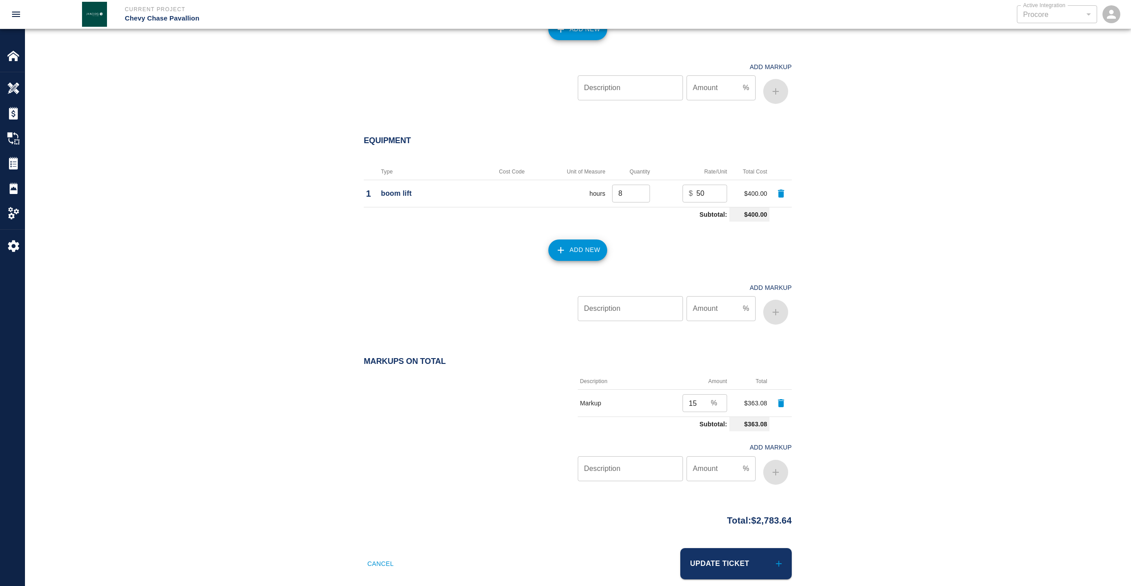
scroll to position [978, 0]
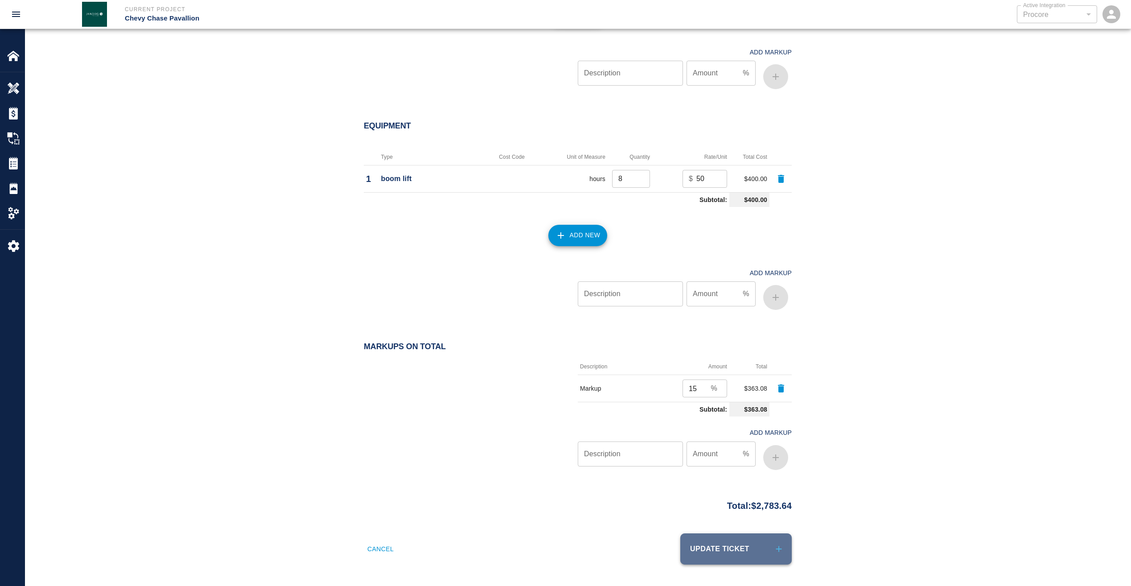
click at [725, 545] on button "Update Ticket" at bounding box center [735, 548] width 111 height 31
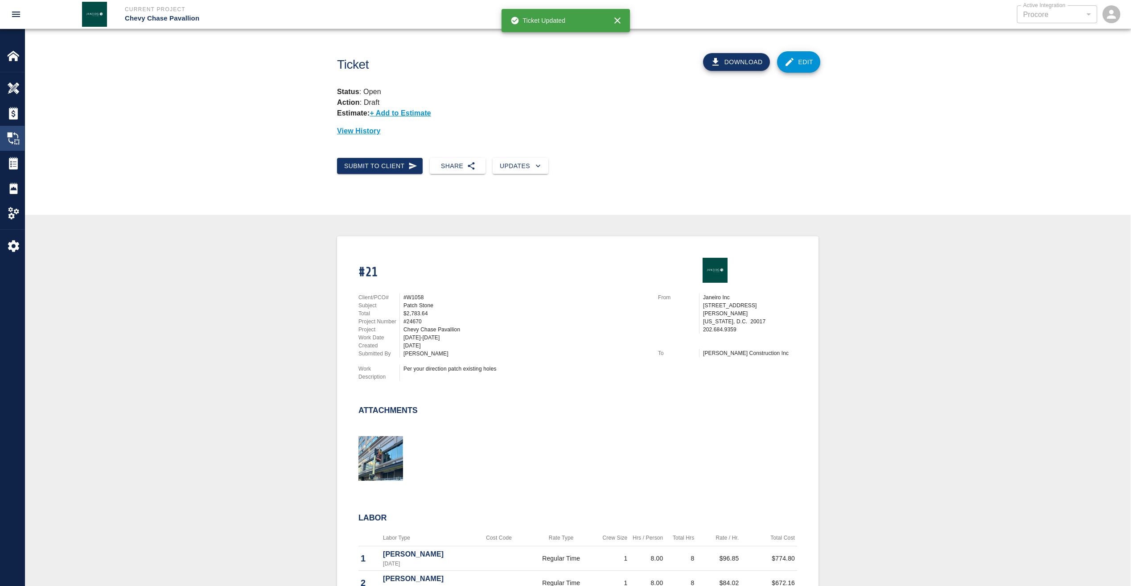
click at [14, 136] on img at bounding box center [13, 138] width 12 height 12
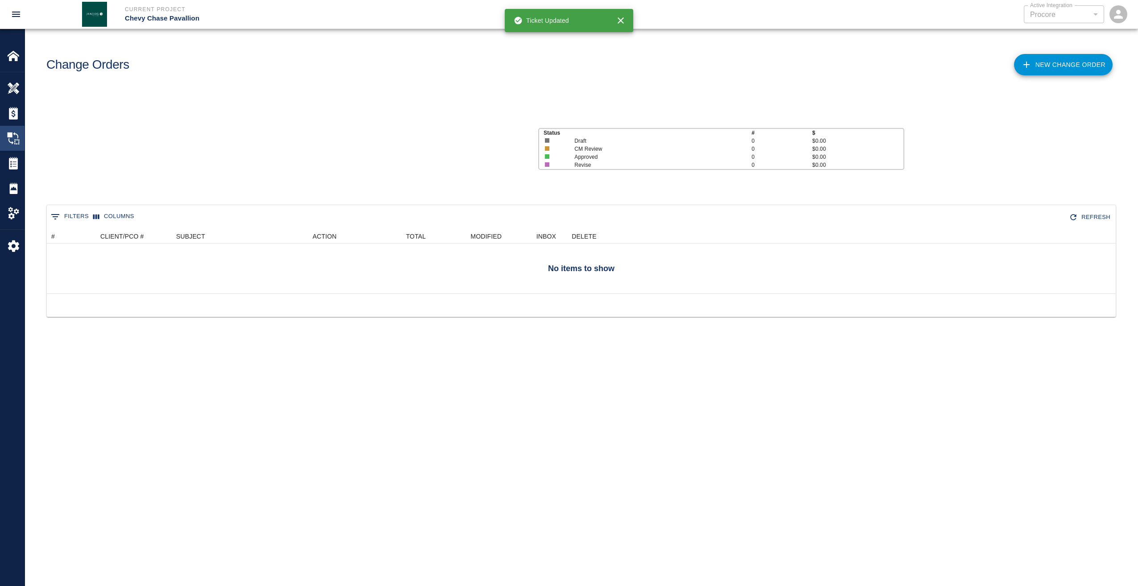
scroll to position [107, 1062]
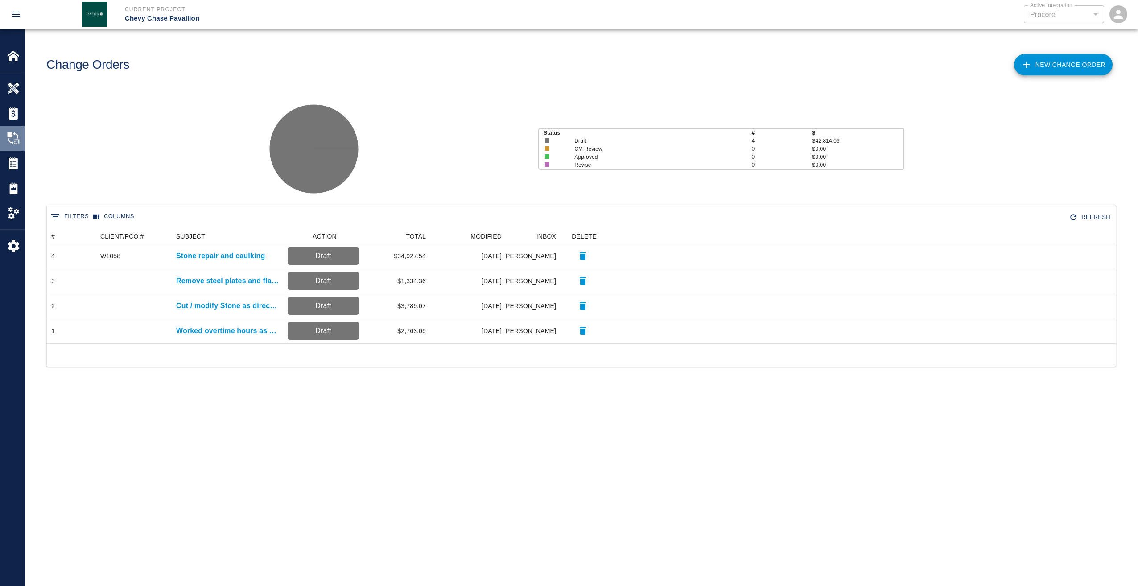
click at [16, 134] on img at bounding box center [13, 138] width 12 height 12
click at [10, 158] on img at bounding box center [13, 163] width 12 height 12
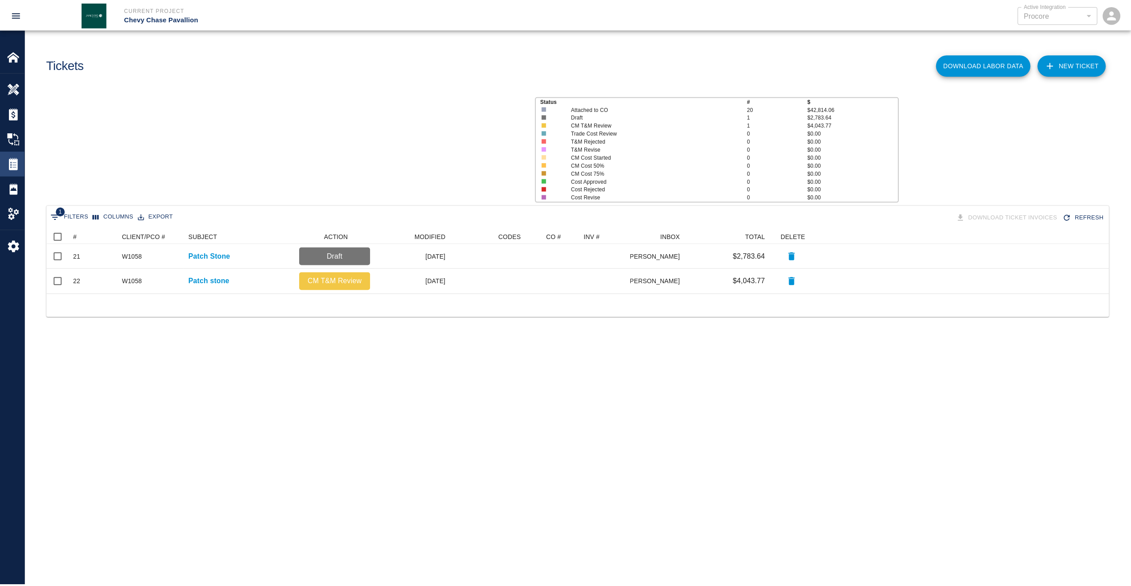
scroll to position [58, 1062]
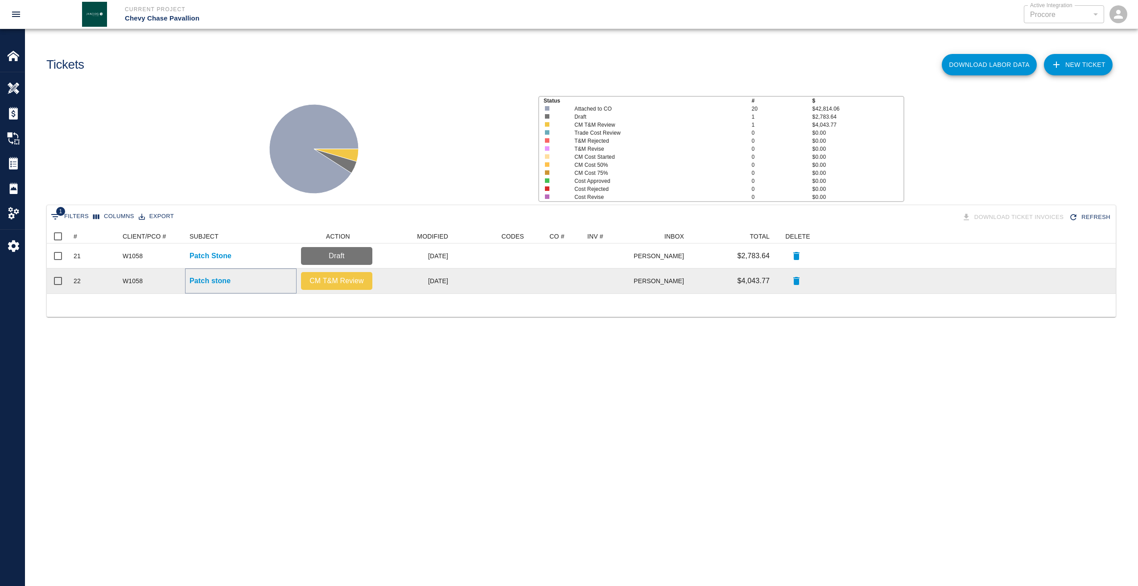
click at [205, 279] on p "Patch stone" at bounding box center [210, 281] width 41 height 11
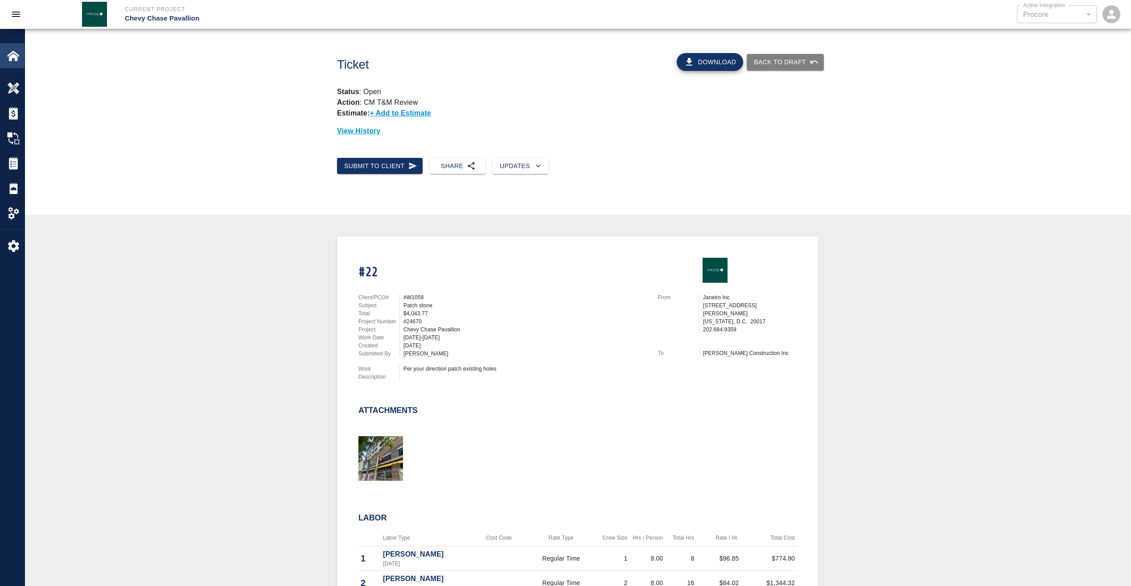
click at [13, 58] on img at bounding box center [13, 55] width 12 height 12
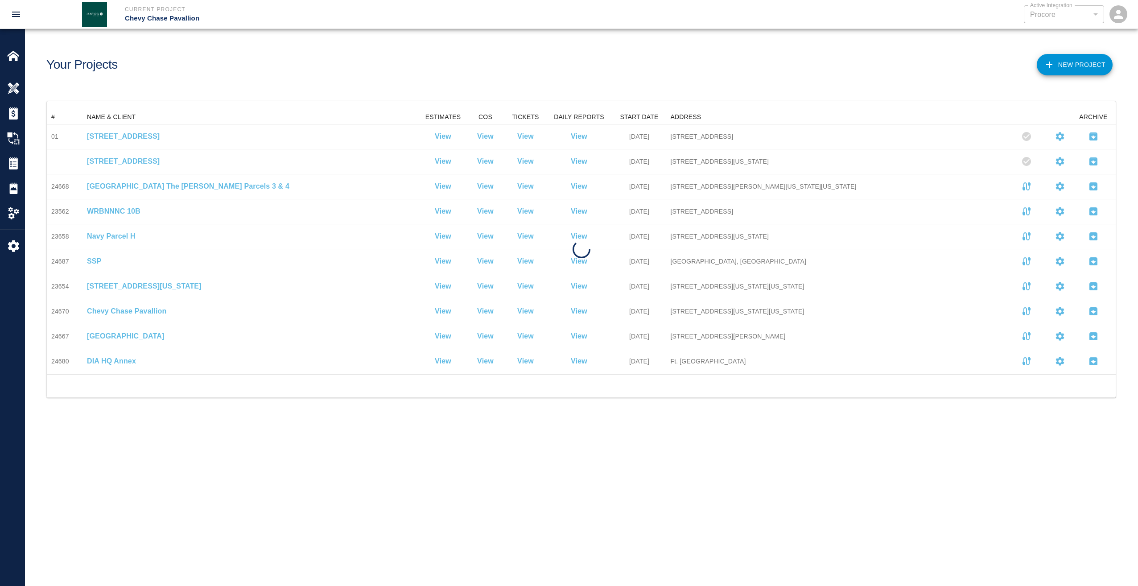
scroll to position [257, 1062]
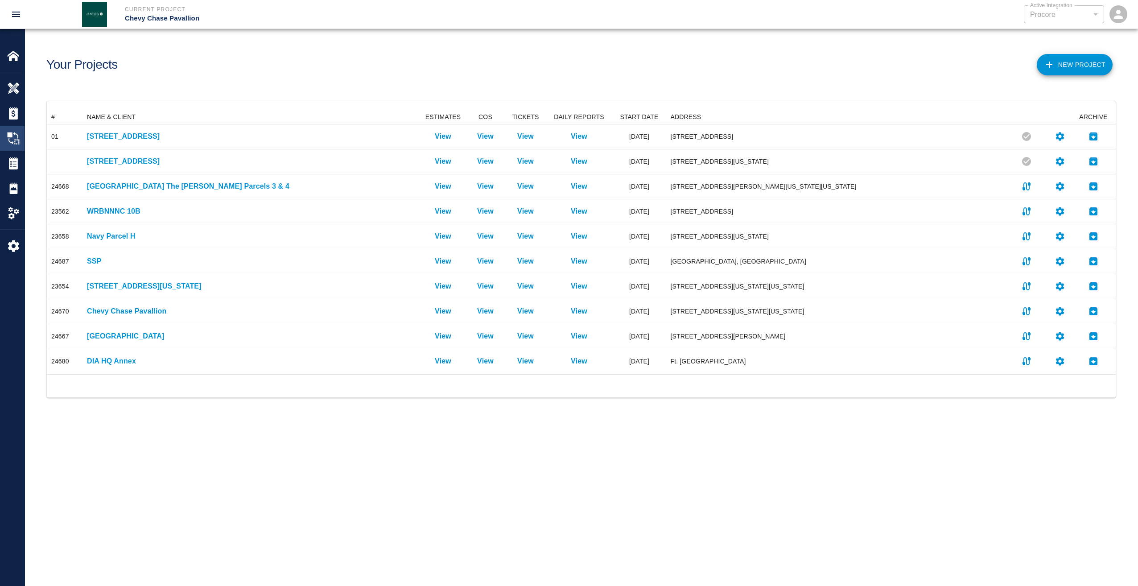
click at [14, 138] on img at bounding box center [13, 138] width 12 height 12
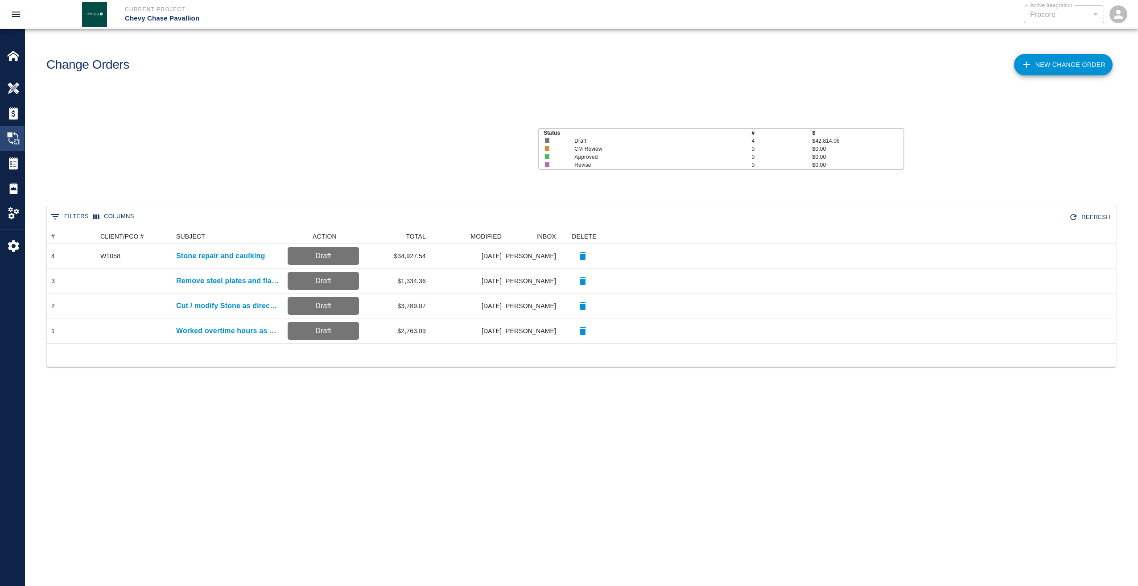
scroll to position [107, 1062]
click at [18, 161] on img at bounding box center [13, 163] width 12 height 12
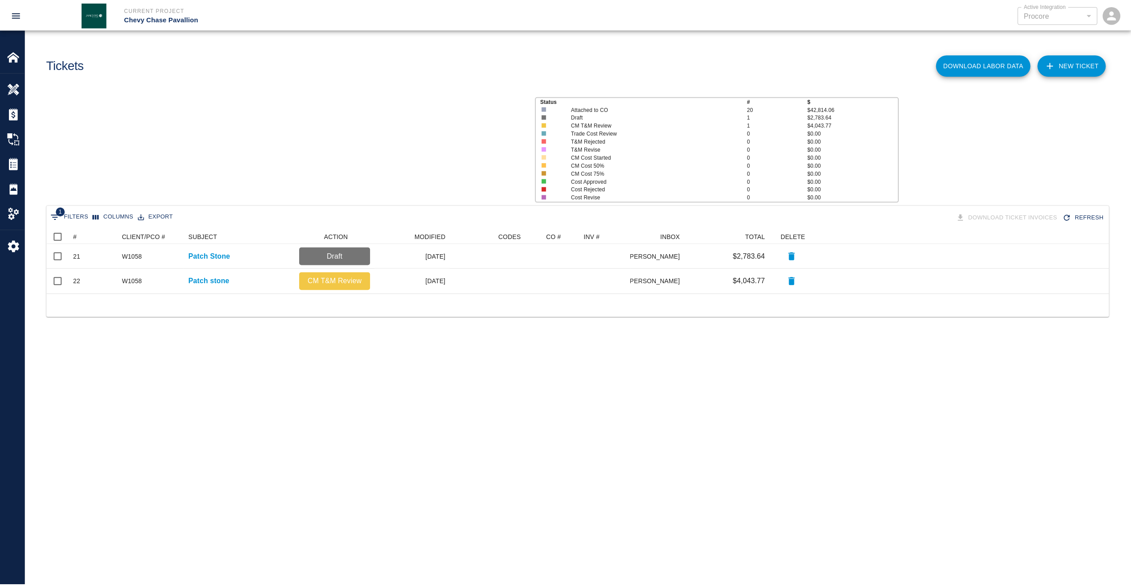
scroll to position [58, 1062]
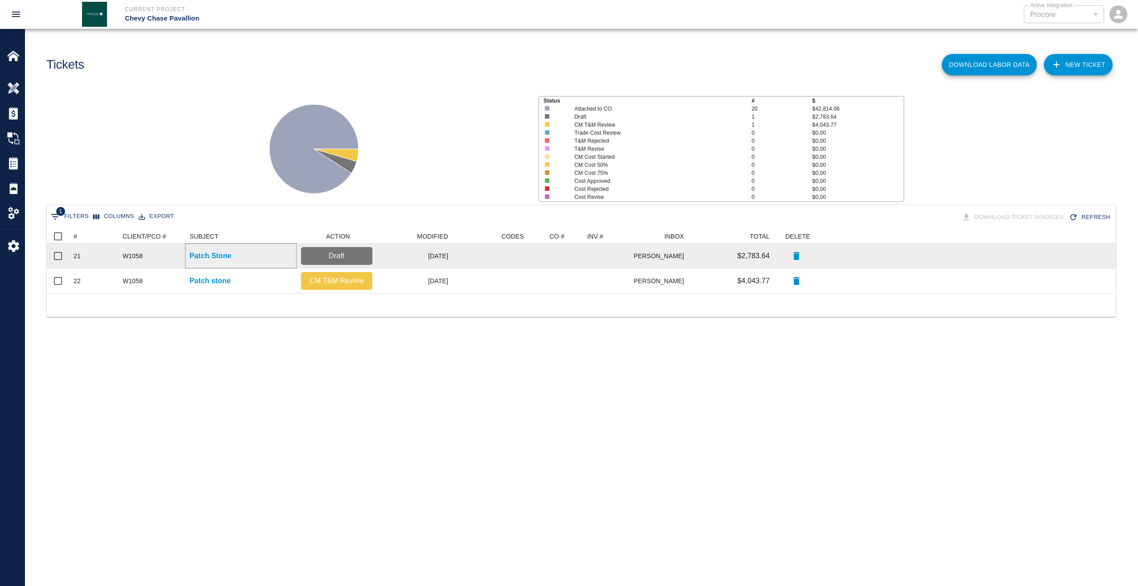
click at [198, 253] on p "Patch Stone" at bounding box center [211, 256] width 42 height 11
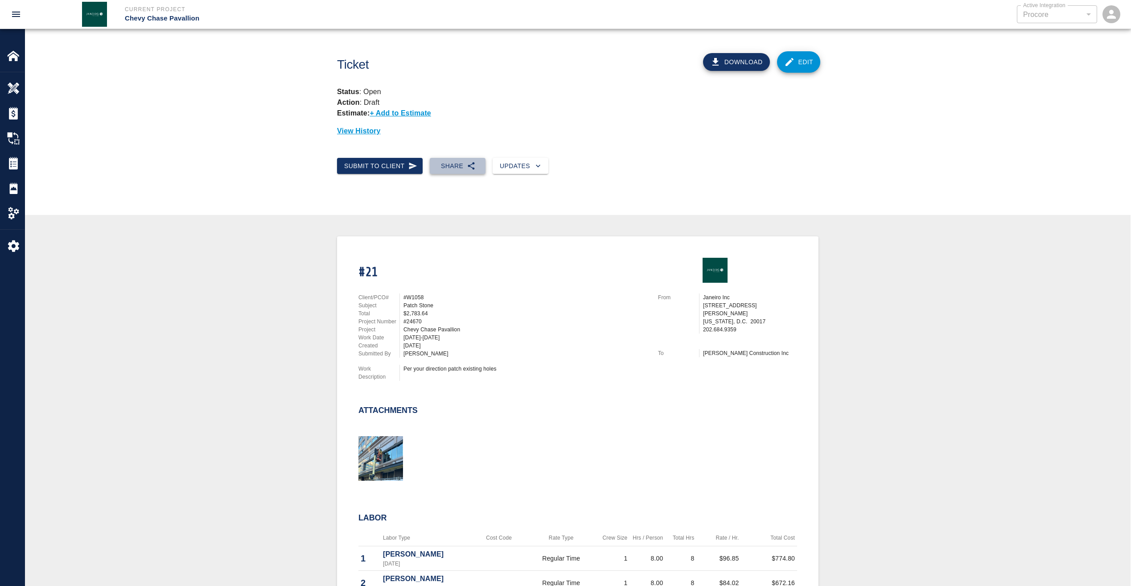
click at [459, 160] on button "Share" at bounding box center [458, 166] width 56 height 16
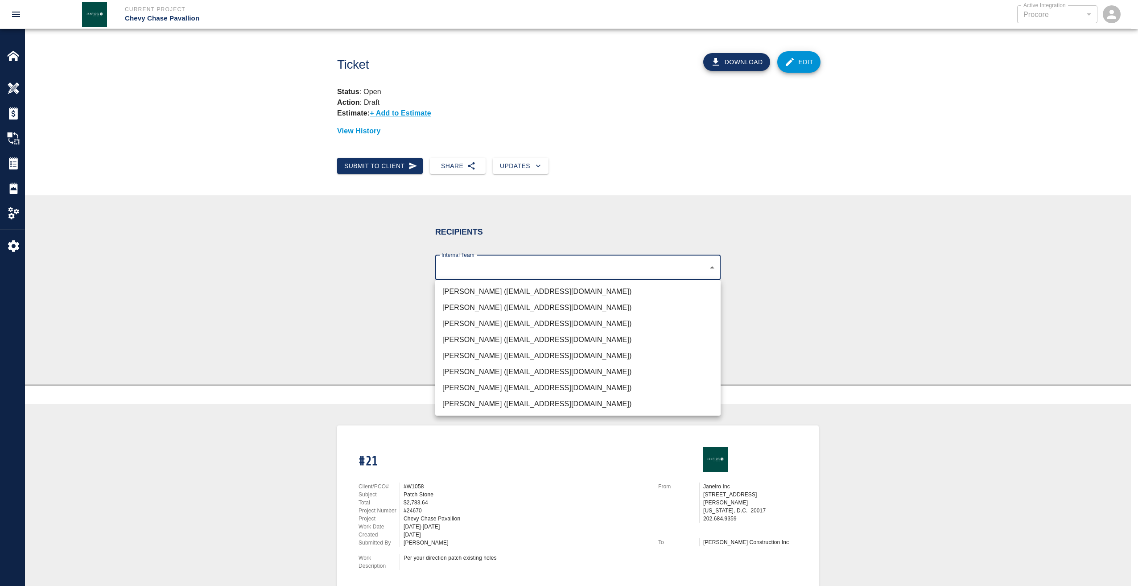
click at [486, 266] on body "Current Project Chevy Chase Pavallion Active Integration Procore 1 Active Integ…" at bounding box center [569, 293] width 1138 height 586
click at [492, 293] on li "[PERSON_NAME] ([EMAIL_ADDRESS][DOMAIN_NAME])" at bounding box center [577, 292] width 285 height 16
click at [475, 321] on li "[PERSON_NAME] ([EMAIL_ADDRESS][DOMAIN_NAME])" at bounding box center [577, 324] width 285 height 16
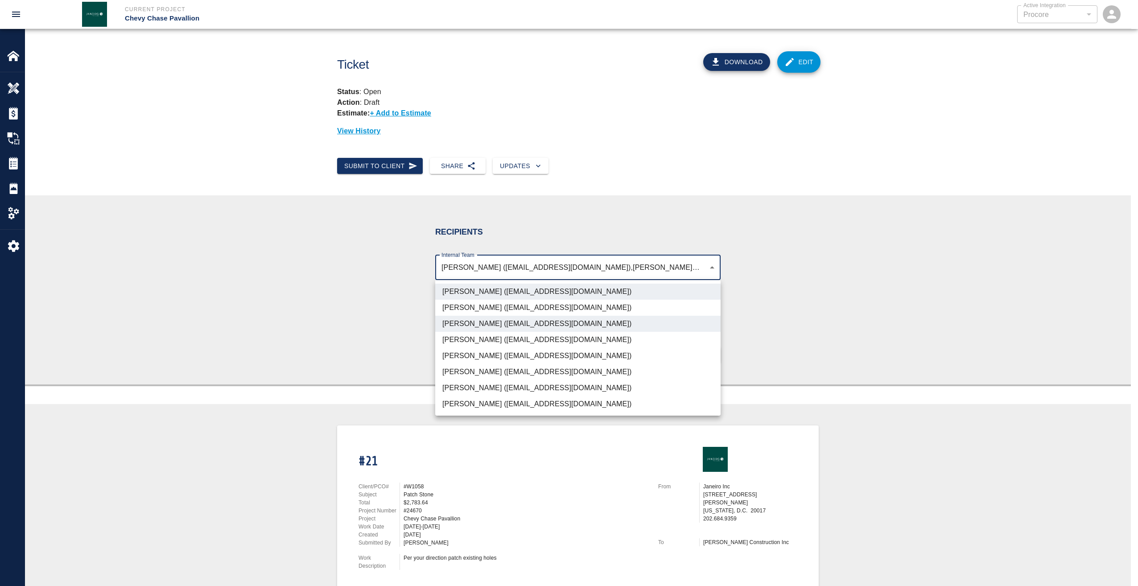
click at [473, 402] on li "[PERSON_NAME] ([EMAIL_ADDRESS][DOMAIN_NAME])" at bounding box center [577, 404] width 285 height 16
type input "d395756c-129e-49ba-988f-03bd9a731269,4738c551-be7f-4d44-ba86-0cff0c6cdd79,03123…"
click at [352, 278] on div at bounding box center [569, 293] width 1138 height 586
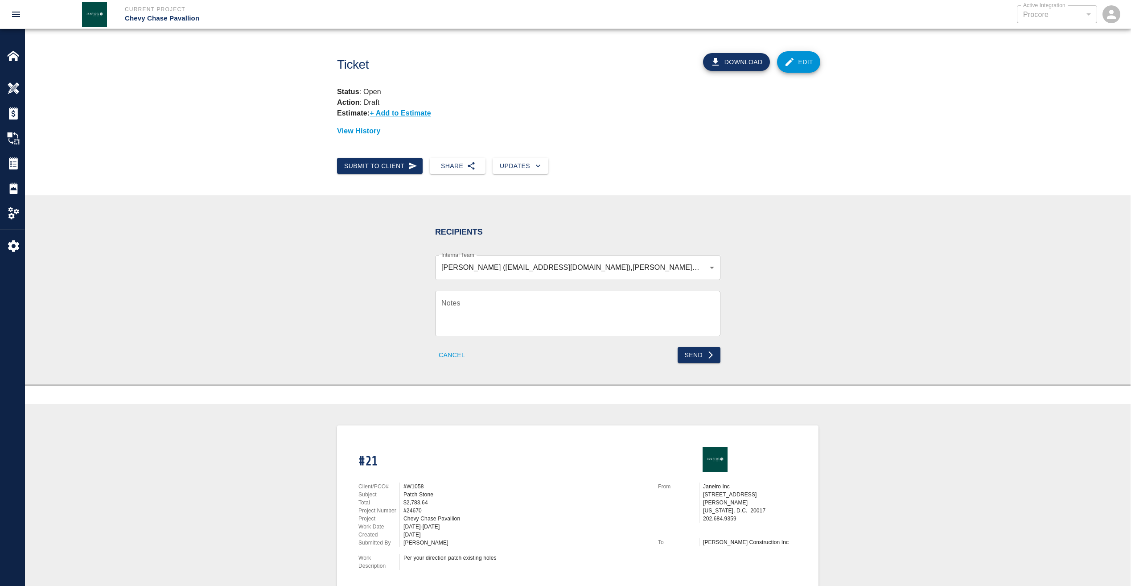
click at [695, 346] on div "Send" at bounding box center [647, 349] width 148 height 27
click at [695, 351] on button "Send" at bounding box center [699, 355] width 43 height 16
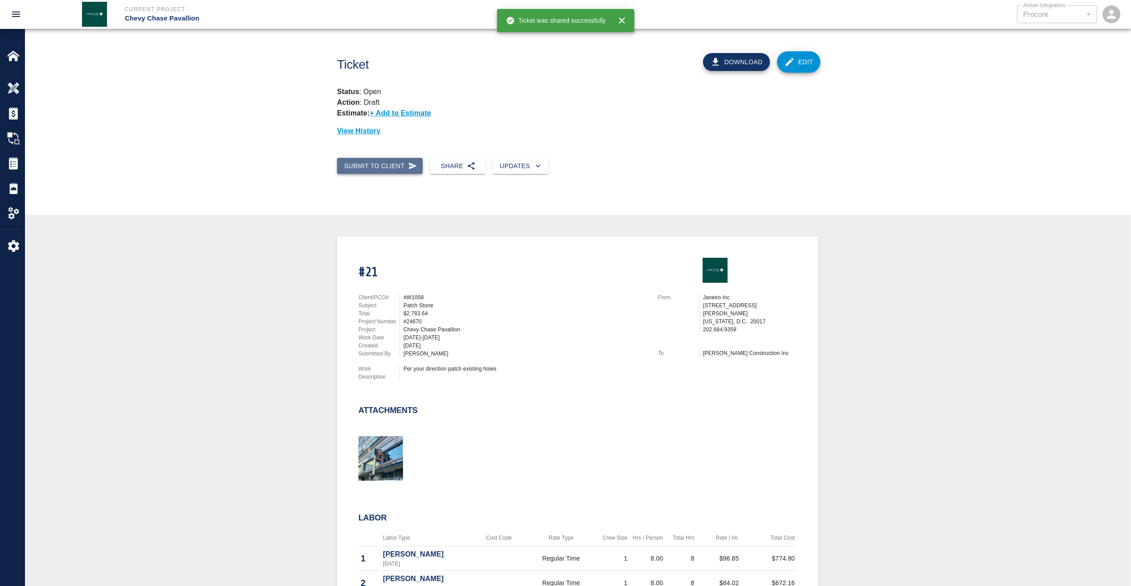
click at [386, 168] on button "Submit to Client" at bounding box center [380, 166] width 86 height 16
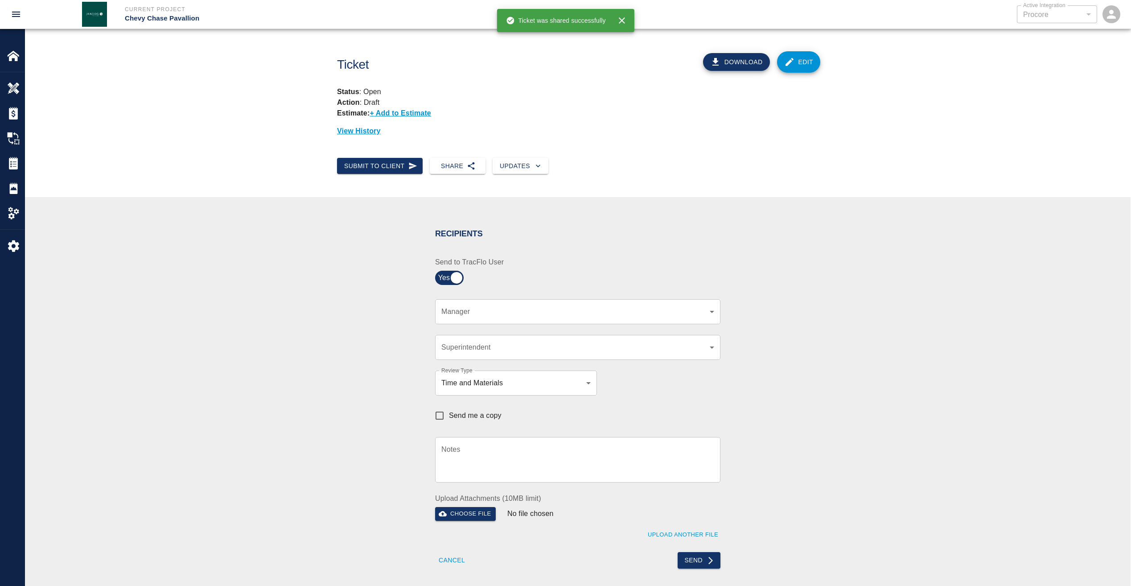
click at [507, 311] on body "Current Project Chevy Chase Pavallion Active Integration Procore 1 Active Integ…" at bounding box center [565, 293] width 1131 height 586
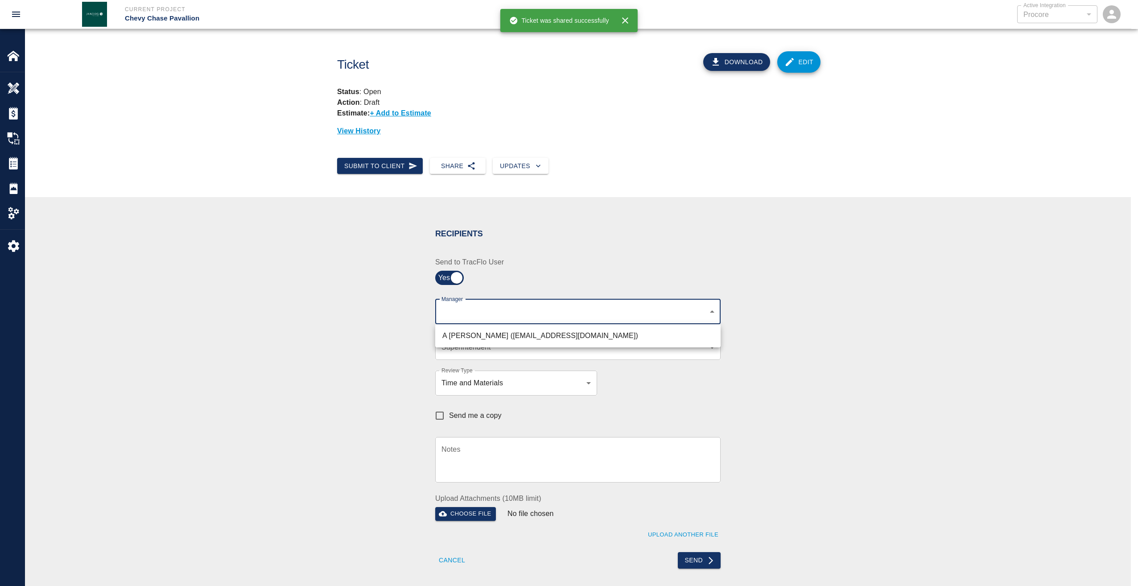
click at [517, 335] on li "A [PERSON_NAME] ([EMAIL_ADDRESS][DOMAIN_NAME])" at bounding box center [577, 336] width 285 height 16
type input "9bffa239-15ce-4edf-bf52-fac04538929a"
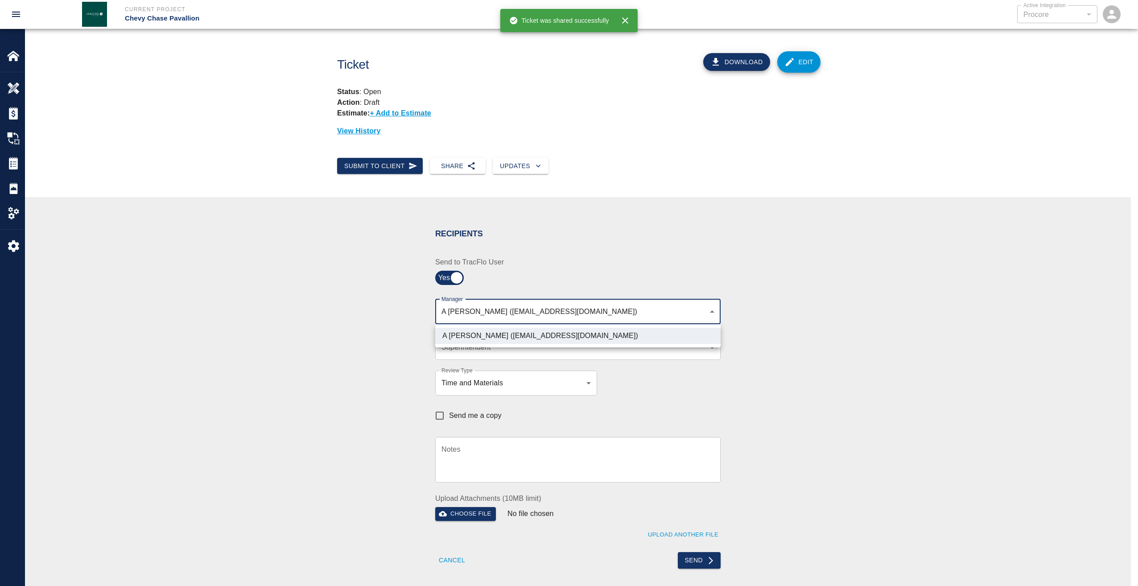
click at [648, 356] on div at bounding box center [569, 293] width 1138 height 586
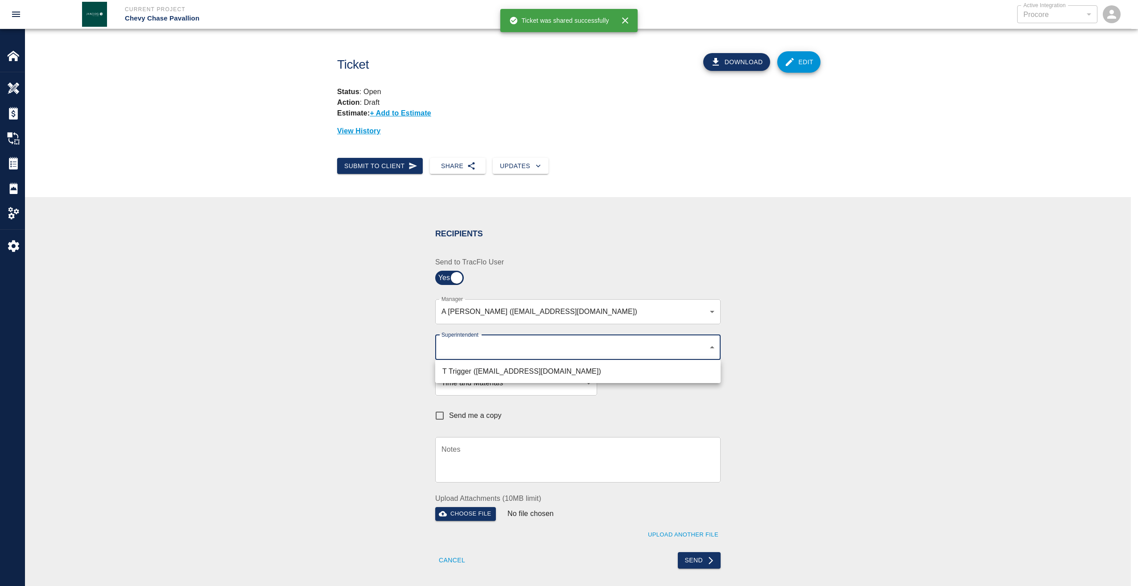
click at [653, 351] on body "Current Project Chevy Chase Pavallion Active Integration Procore 1 Active Integ…" at bounding box center [569, 293] width 1138 height 586
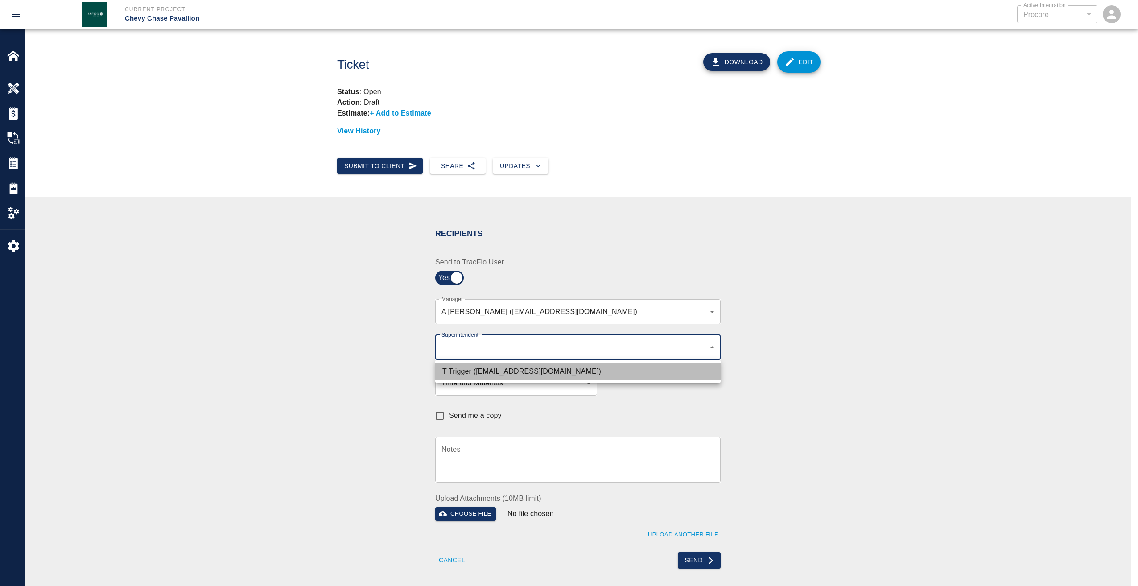
click at [584, 369] on li "T Trigger ([EMAIL_ADDRESS][DOMAIN_NAME])" at bounding box center [577, 371] width 285 height 16
type input "b74f133e-1e2f-49a5-b092-b475d5c6f6c3"
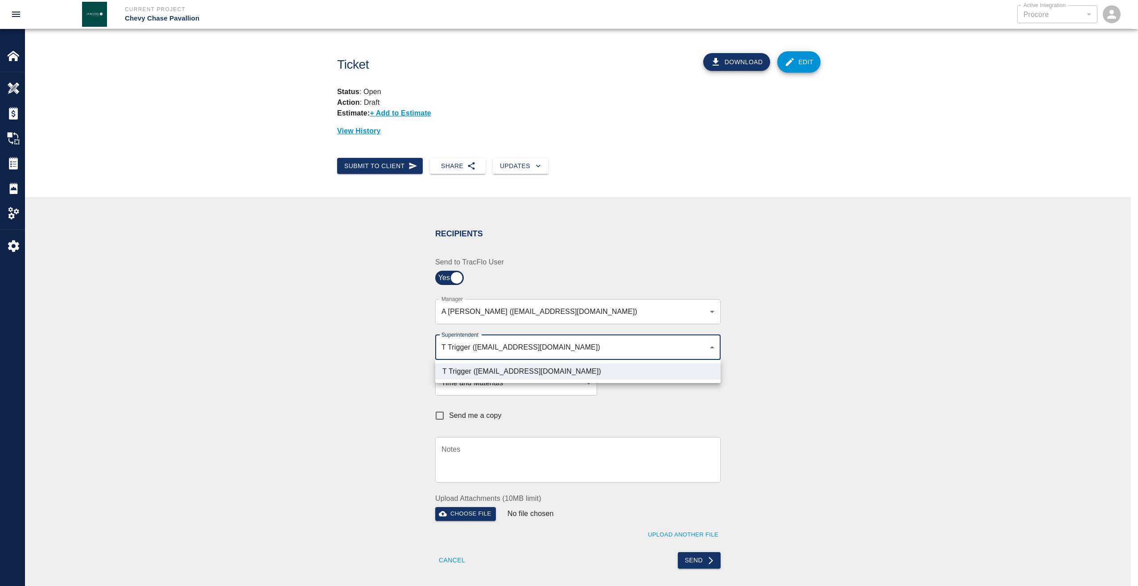
click at [969, 429] on div at bounding box center [569, 293] width 1138 height 586
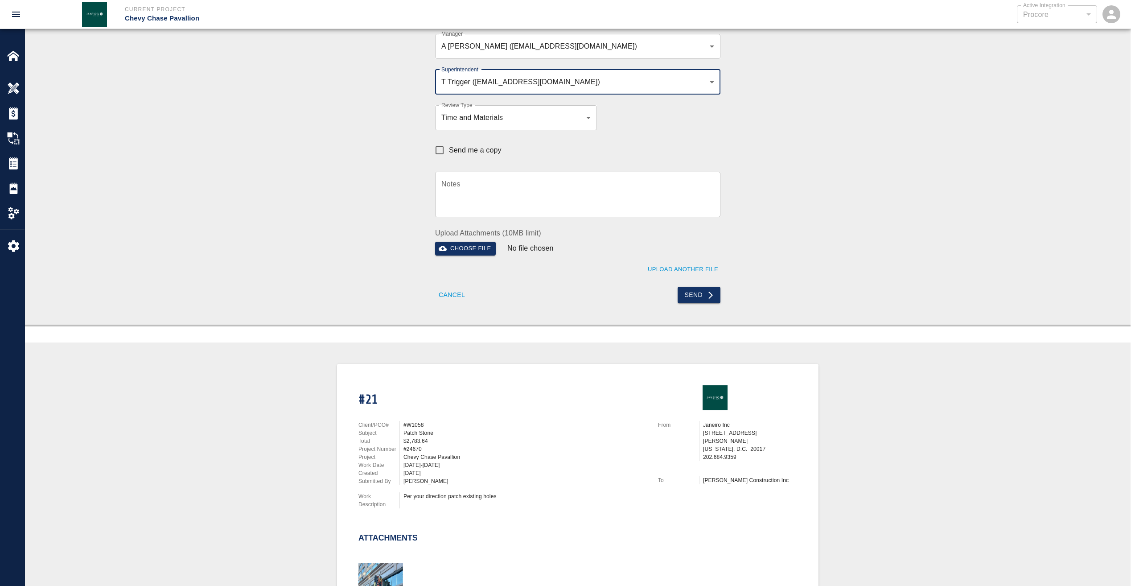
scroll to position [178, 0]
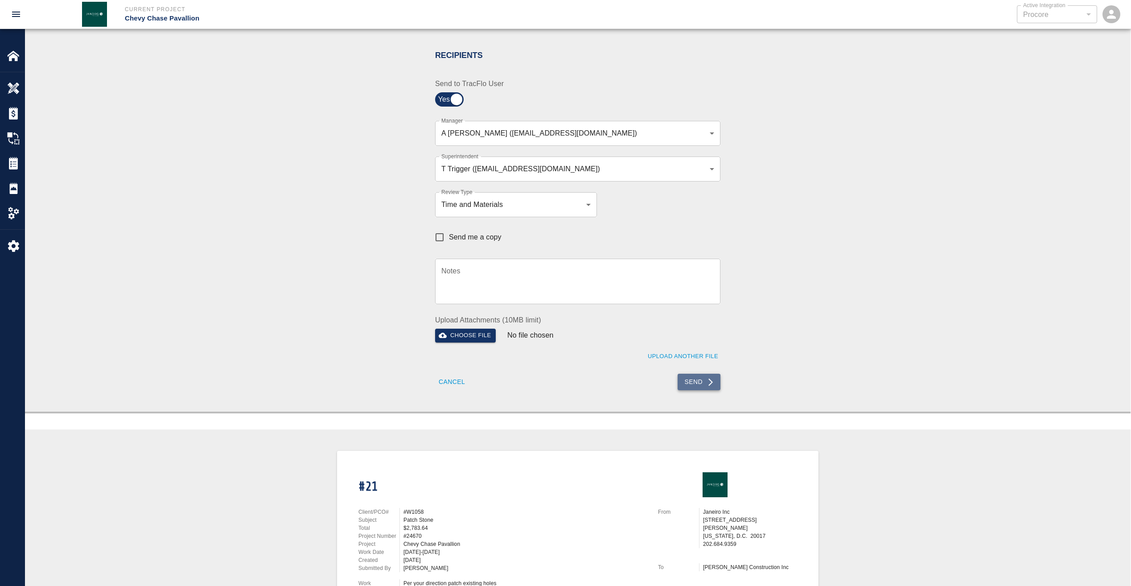
click at [699, 384] on button "Send" at bounding box center [699, 382] width 43 height 16
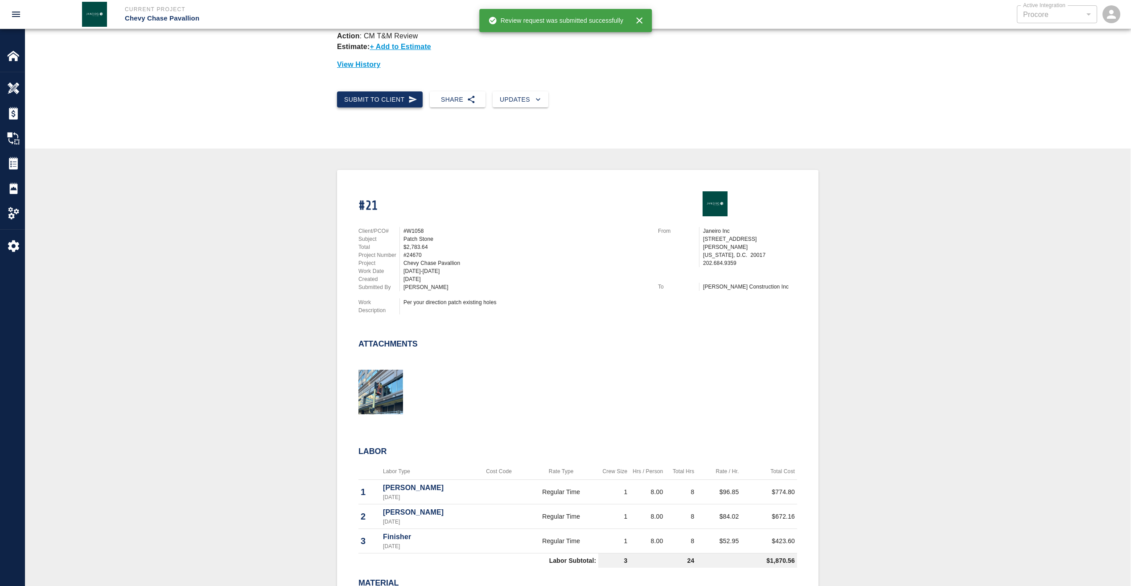
scroll to position [0, 0]
